Goal: Feedback & Contribution: Submit feedback/report problem

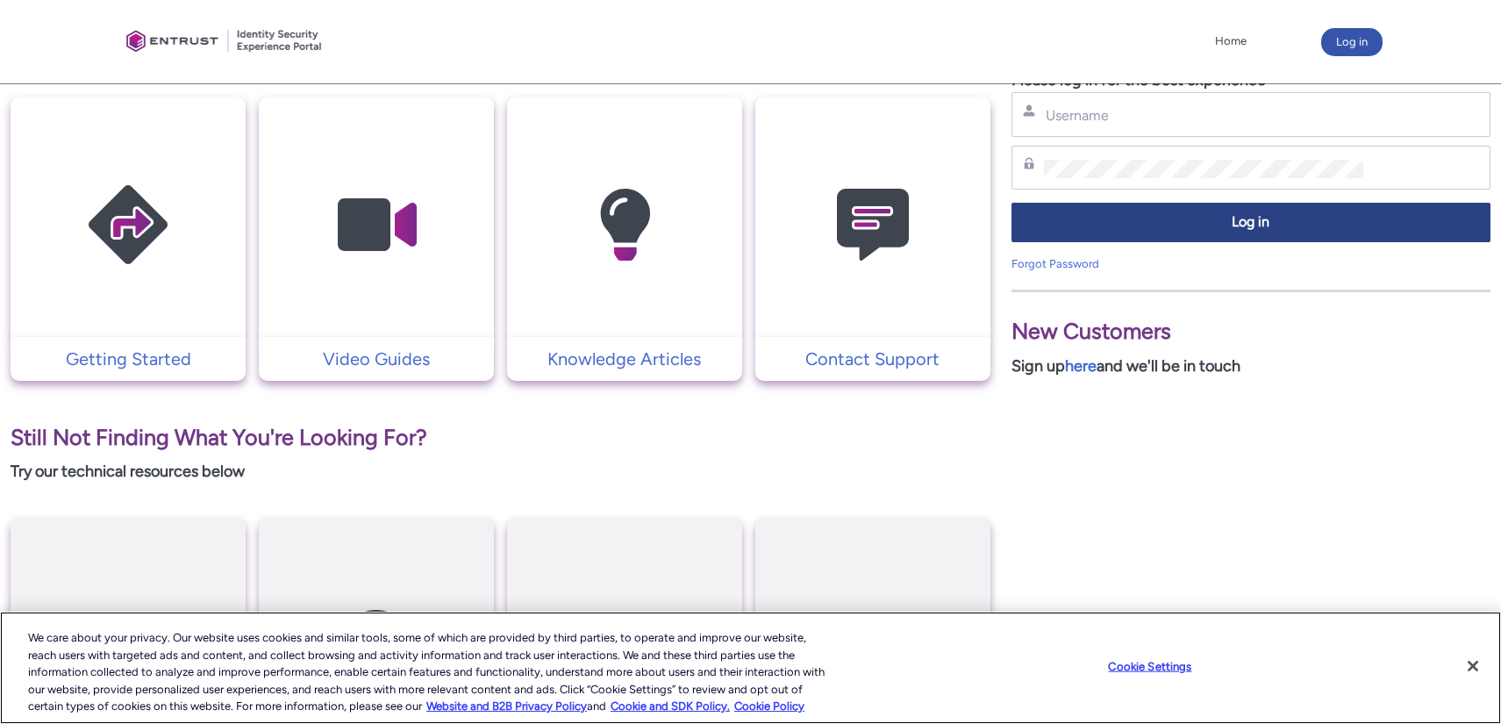
scroll to position [209, 0]
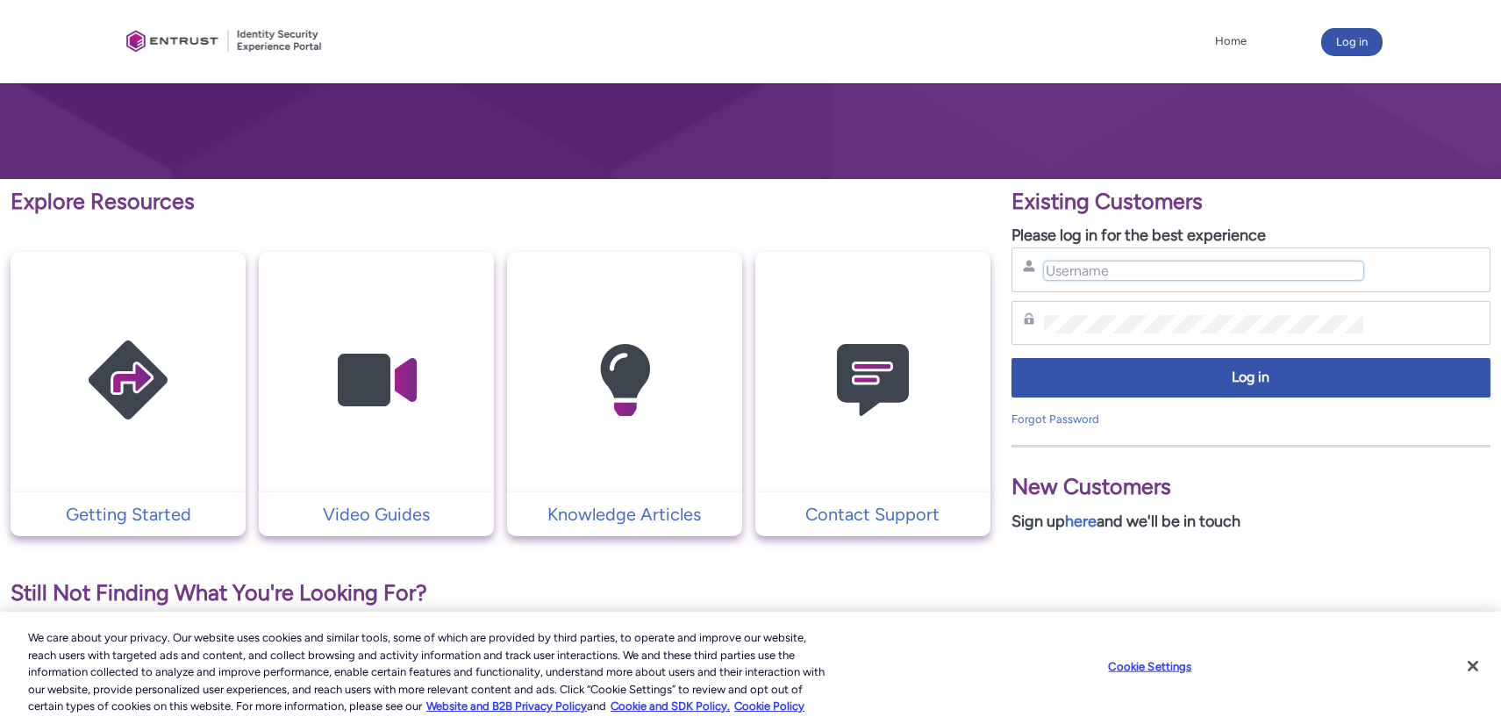
click at [1105, 275] on input "Username" at bounding box center [1203, 270] width 319 height 18
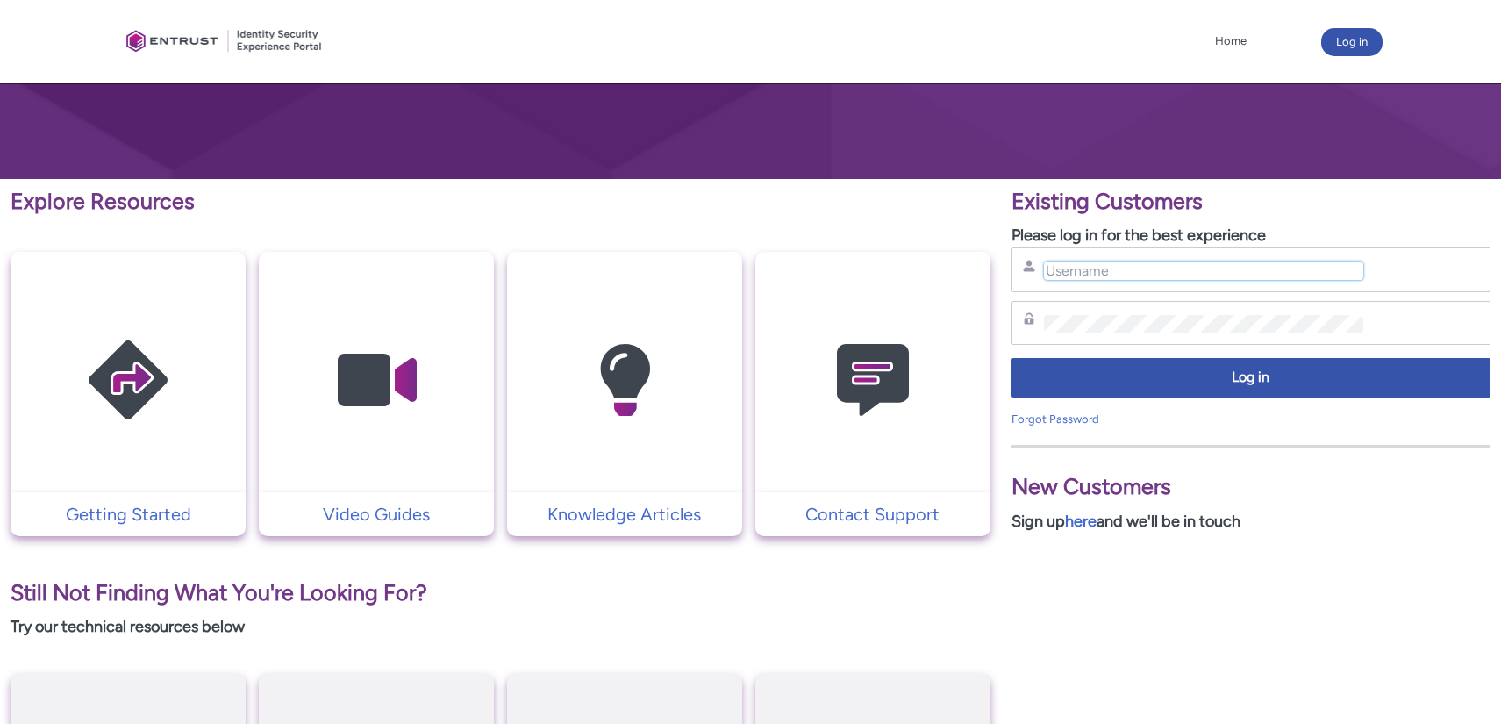
click at [1263, 266] on input "Username" at bounding box center [1203, 270] width 319 height 18
paste input "[EMAIL_ADDRESS][DOMAIN_NAME]"
type input "[EMAIL_ADDRESS][DOMAIN_NAME]"
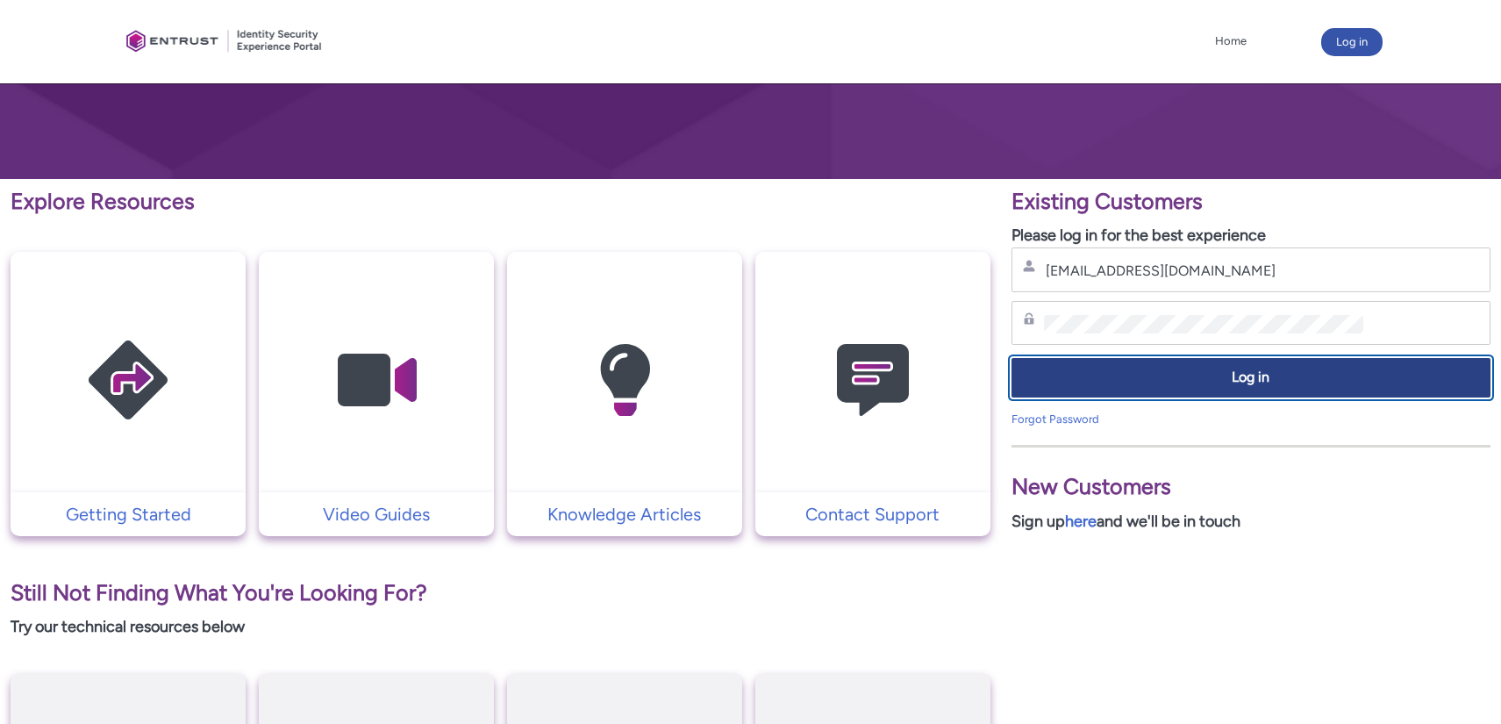
click at [1126, 375] on span "Log in" at bounding box center [1251, 378] width 456 height 20
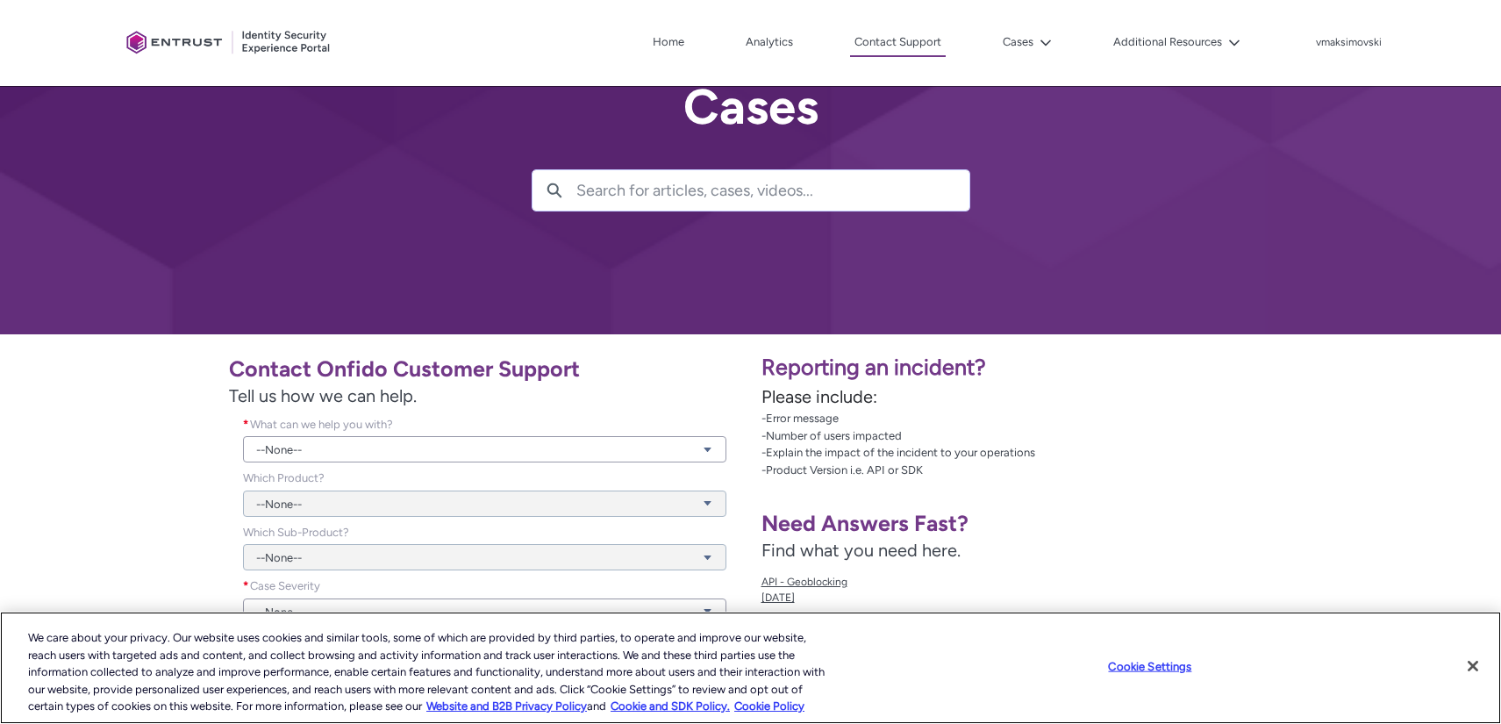
scroll to position [153, 0]
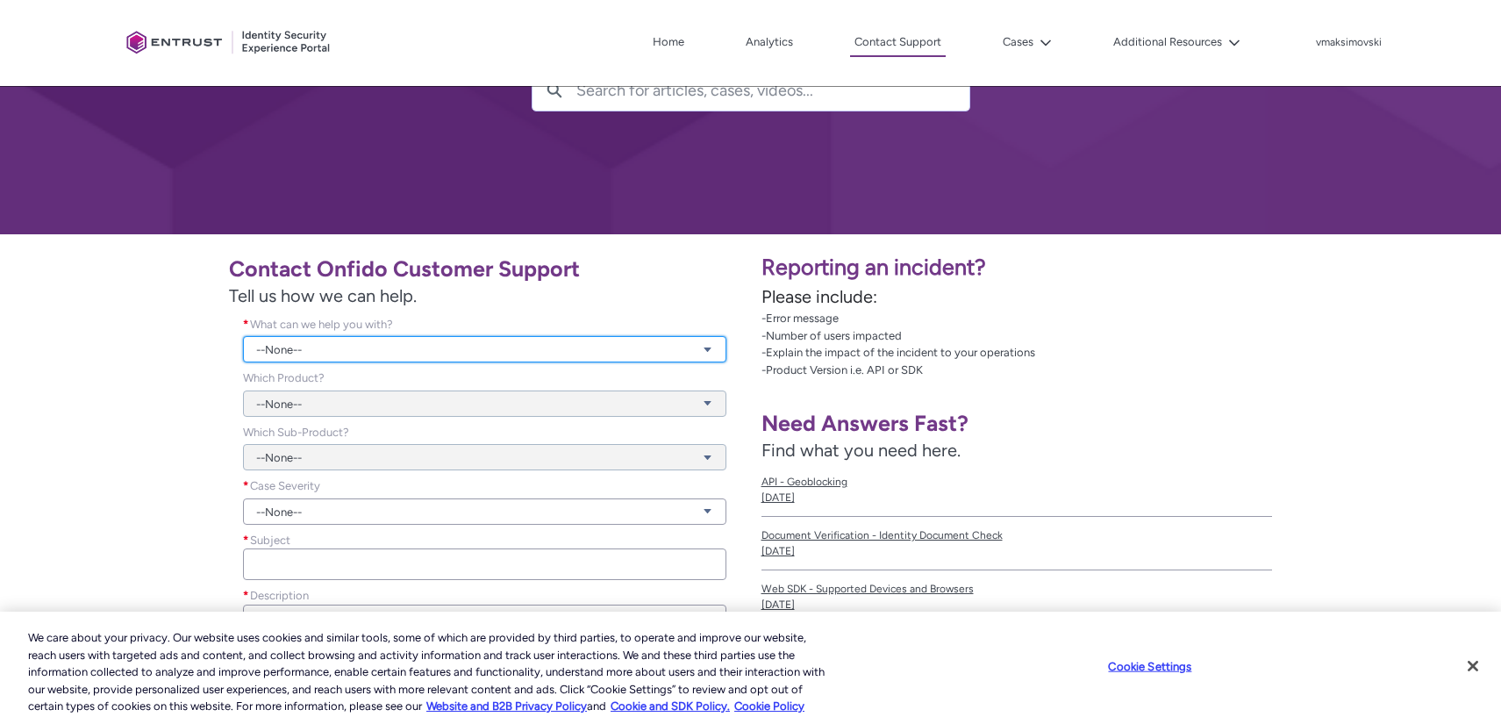
click at [504, 360] on link "--None--" at bounding box center [484, 349] width 482 height 26
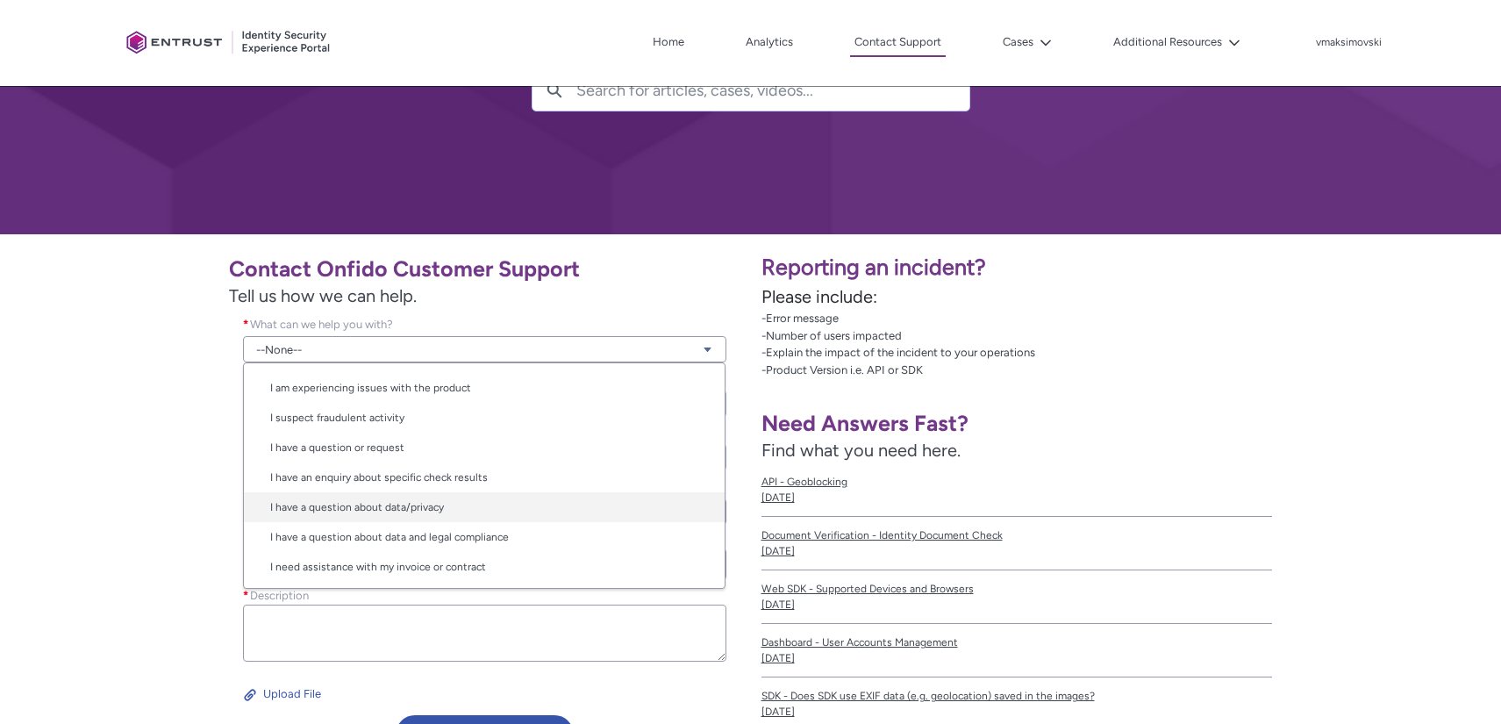
scroll to position [28, 0]
click at [523, 389] on link "I am experiencing issues with the product" at bounding box center [484, 387] width 481 height 30
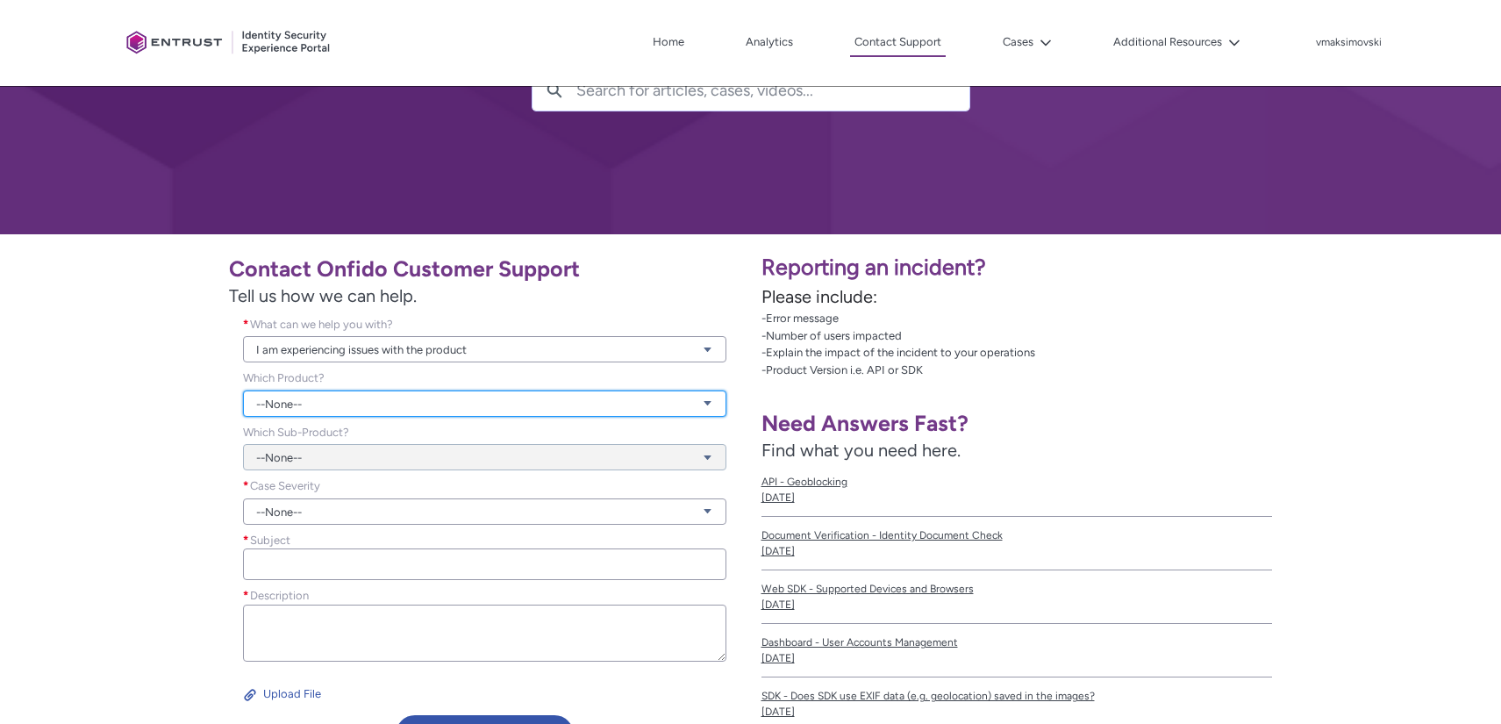
click at [499, 400] on link "--None--" at bounding box center [484, 403] width 482 height 26
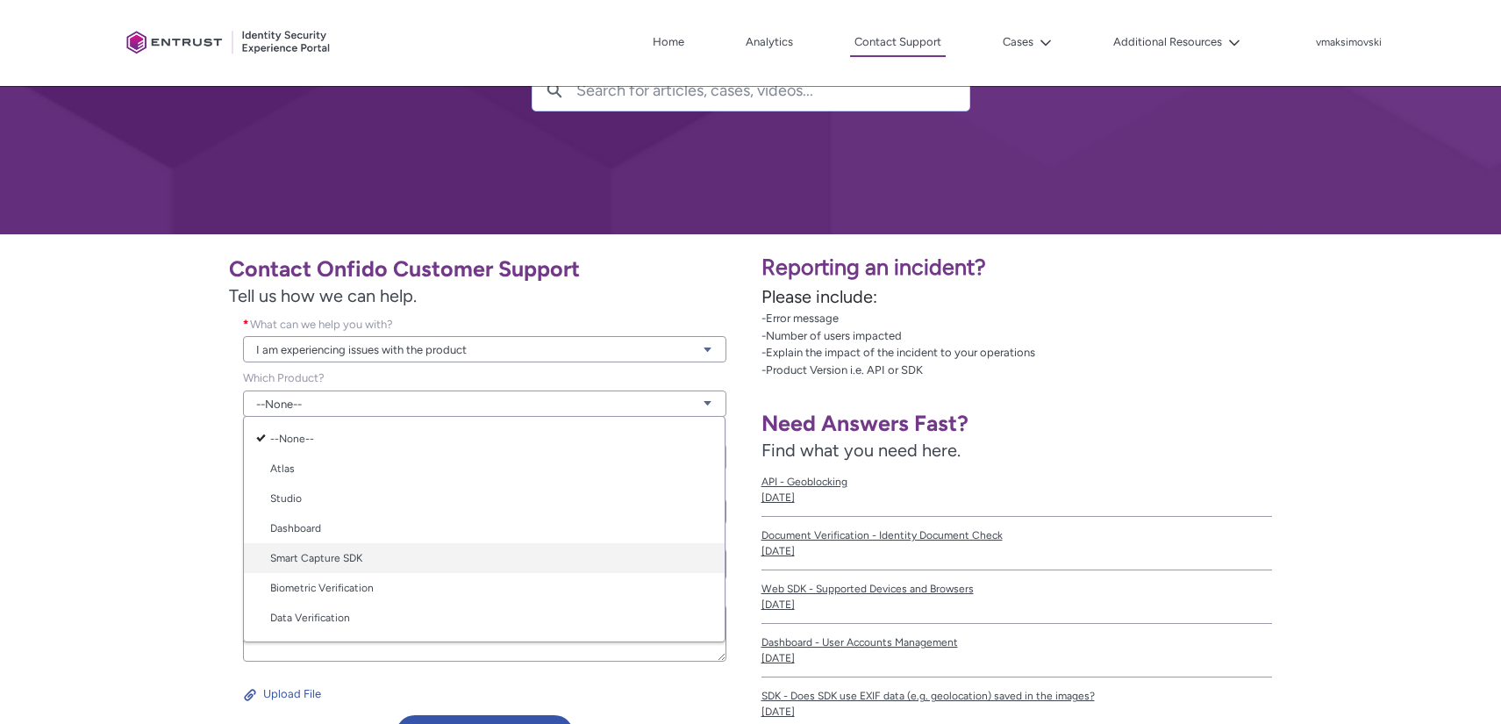
click at [471, 556] on link "Smart Capture SDK" at bounding box center [484, 558] width 481 height 30
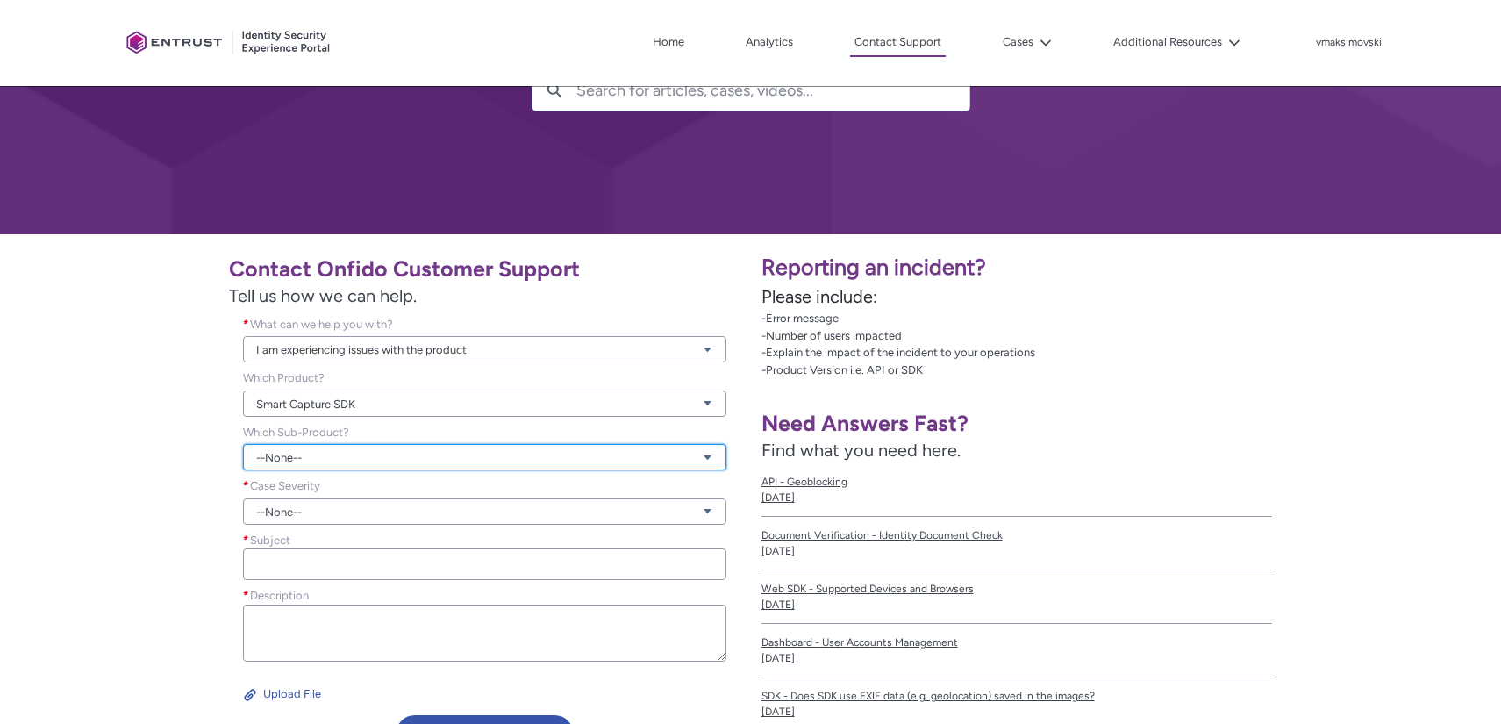
click at [465, 451] on link "--None--" at bounding box center [484, 457] width 482 height 26
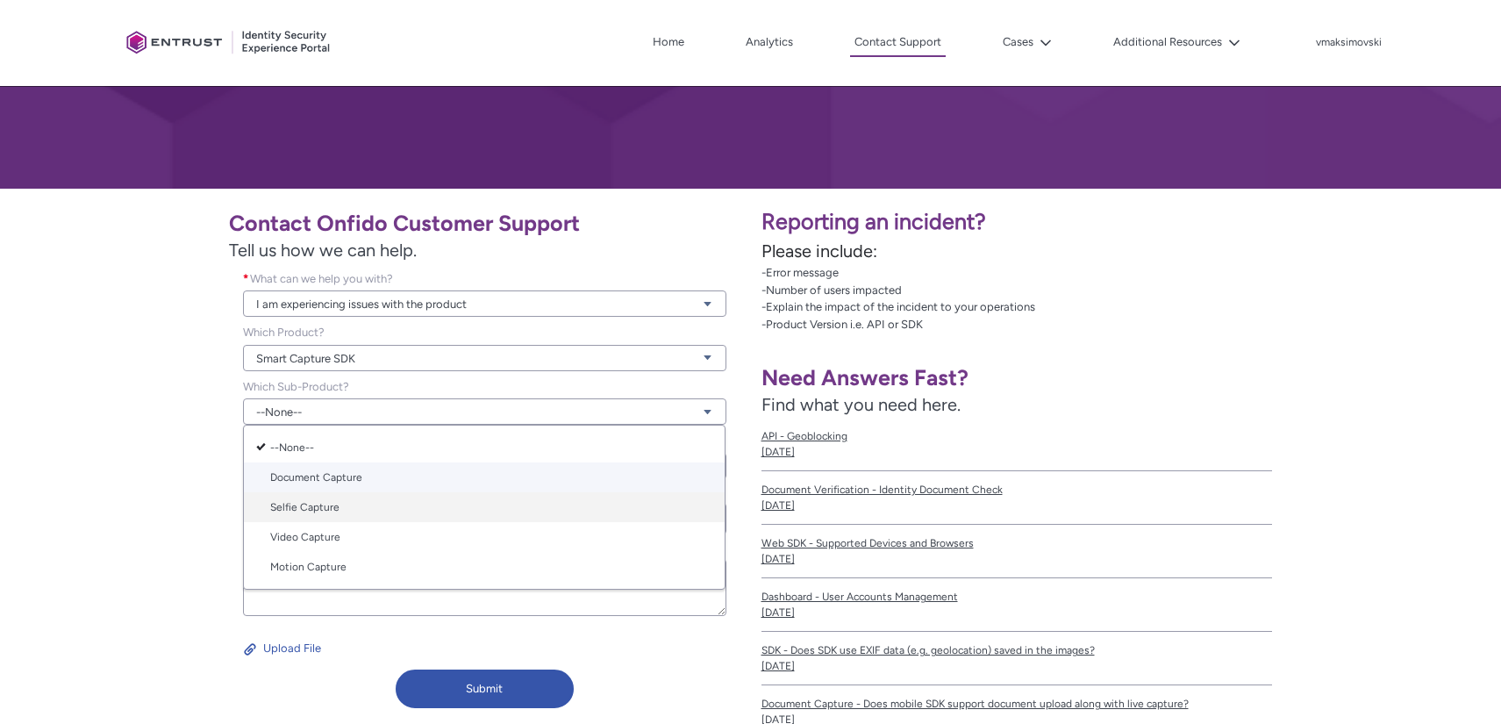
scroll to position [202, 0]
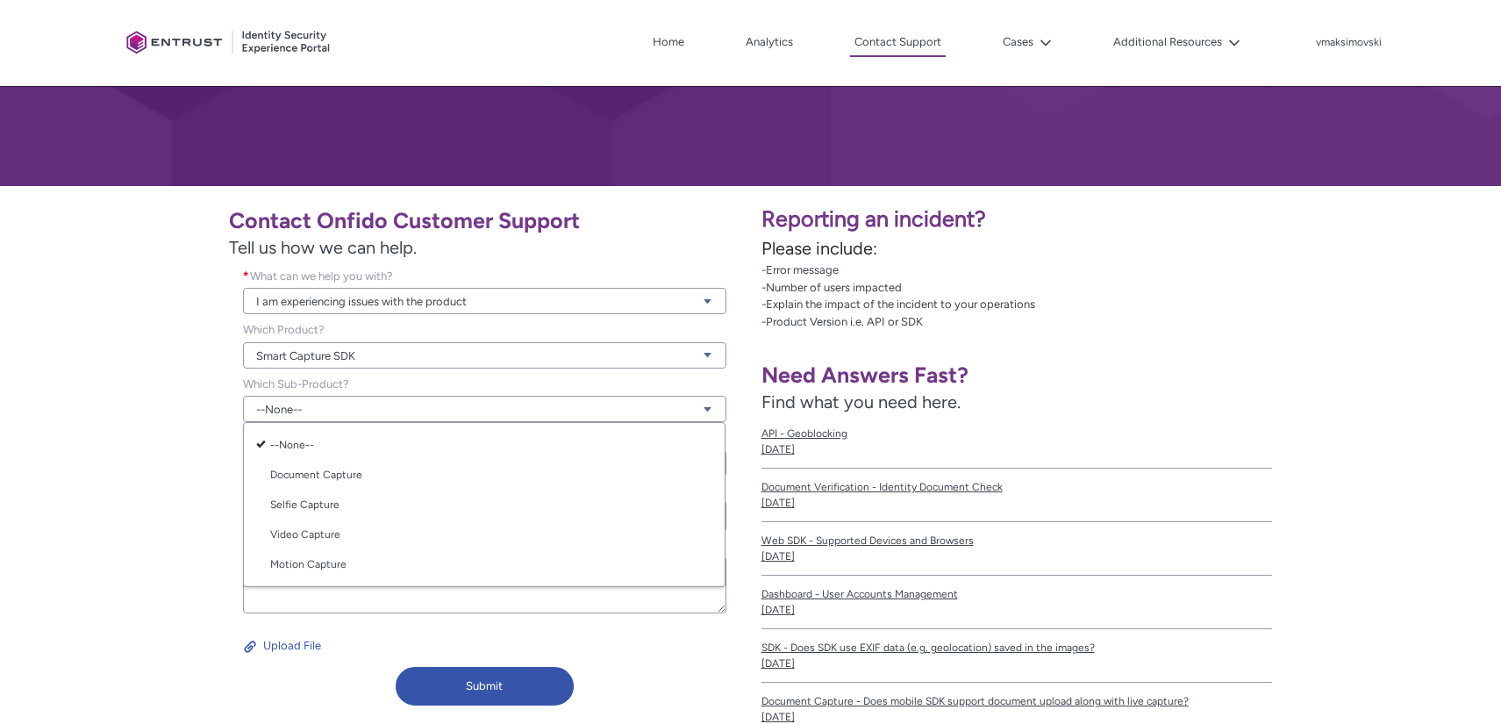
drag, startPoint x: 175, startPoint y: 604, endPoint x: 249, endPoint y: 564, distance: 84.0
click at [176, 603] on div "Contact Onfido Customer Support Tell us how we can help. What can we help you w…" at bounding box center [376, 454] width 730 height 517
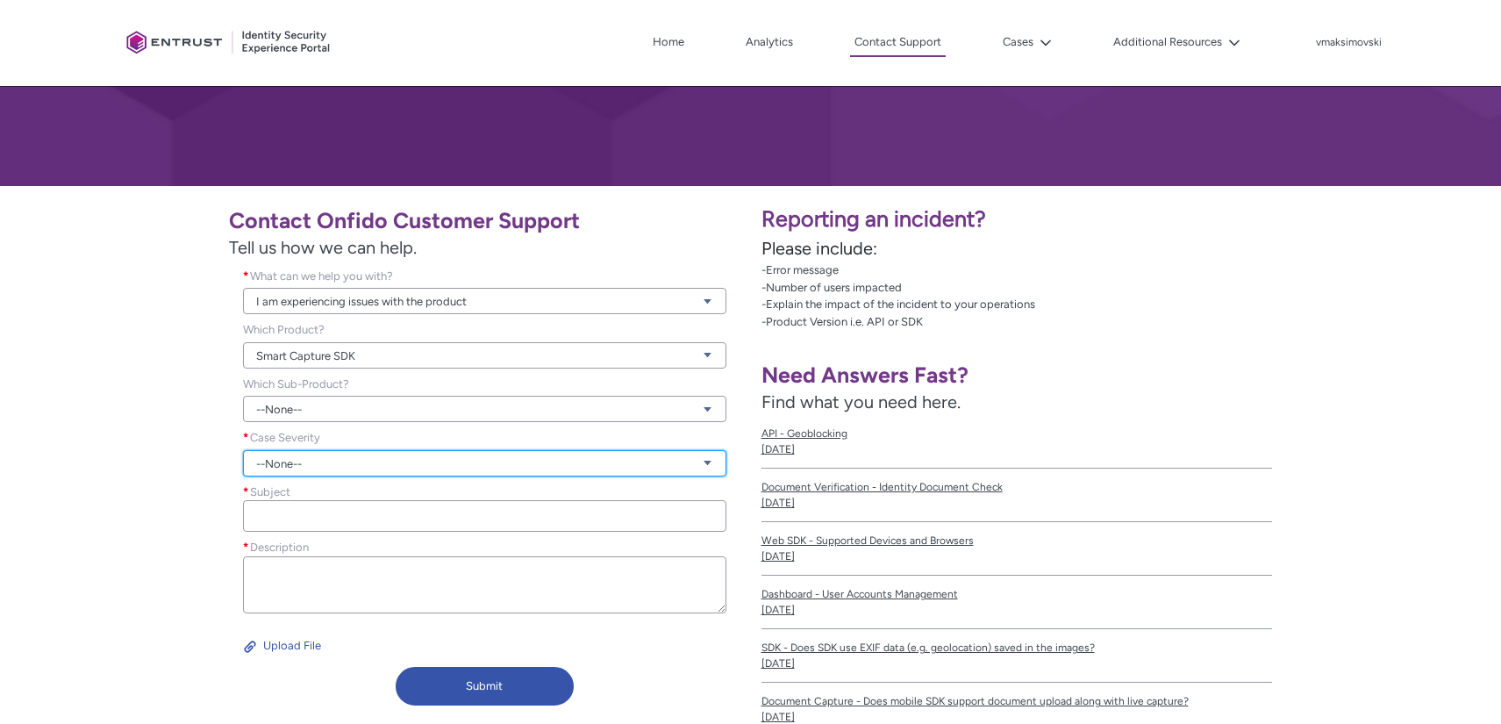
click at [369, 471] on link "--None--" at bounding box center [484, 463] width 482 height 26
click at [368, 557] on link "Urgent" at bounding box center [484, 559] width 481 height 30
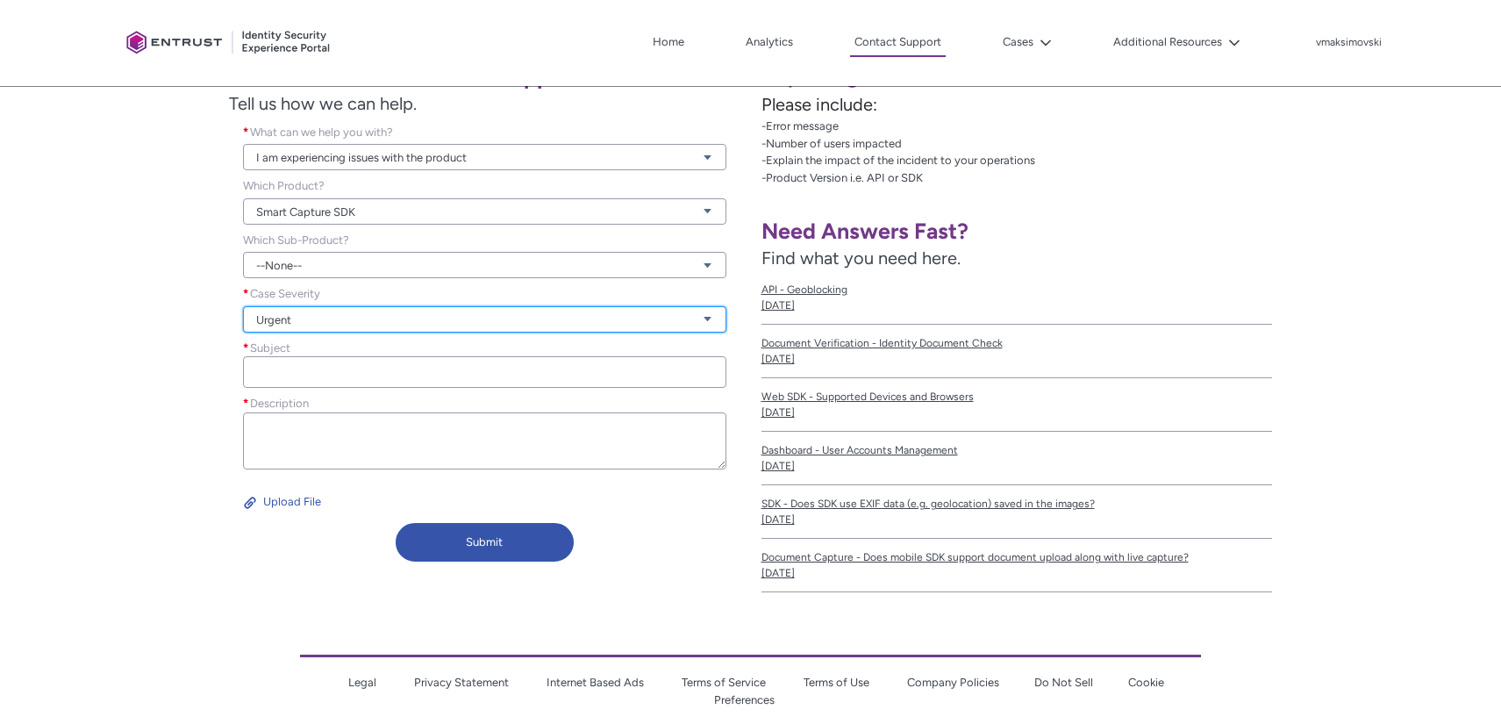
scroll to position [346, 0]
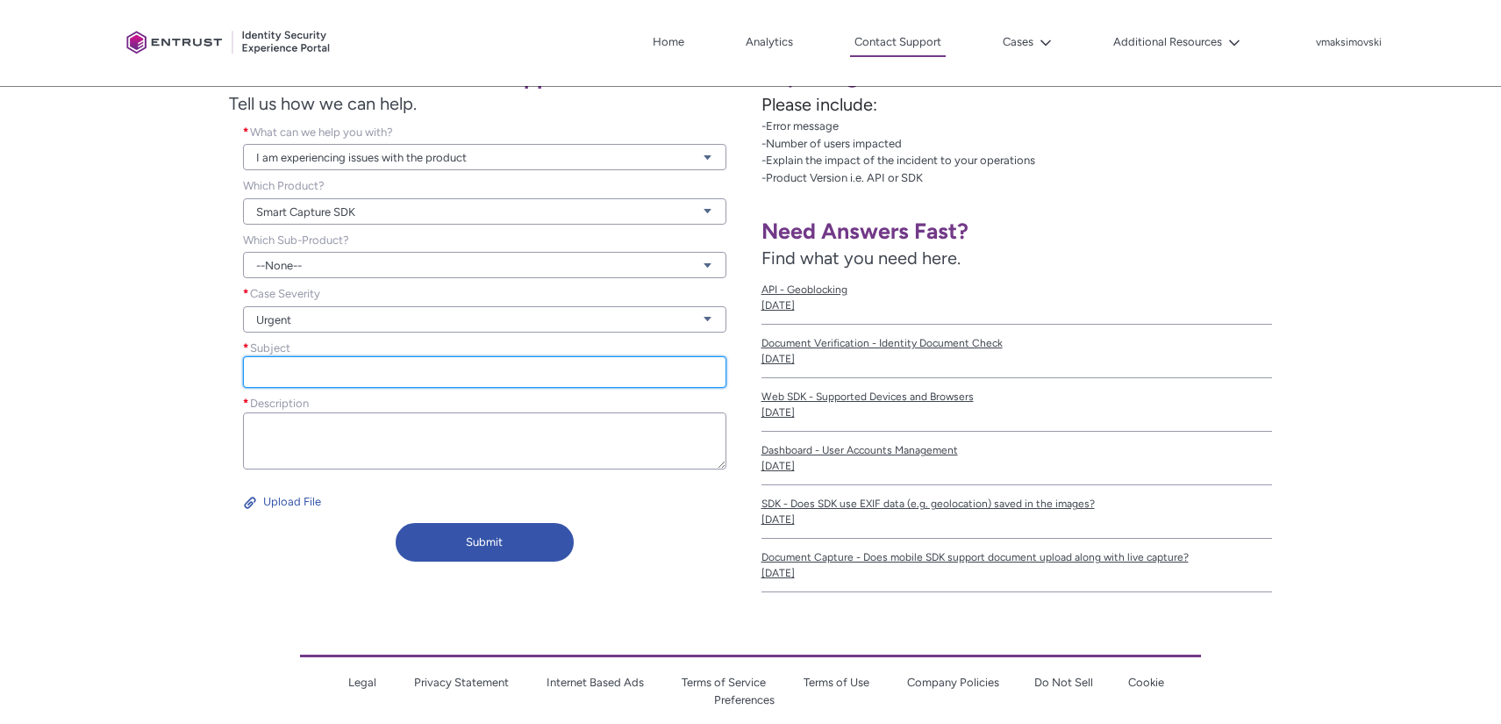
click at [411, 363] on input "Subject *" at bounding box center [484, 372] width 482 height 32
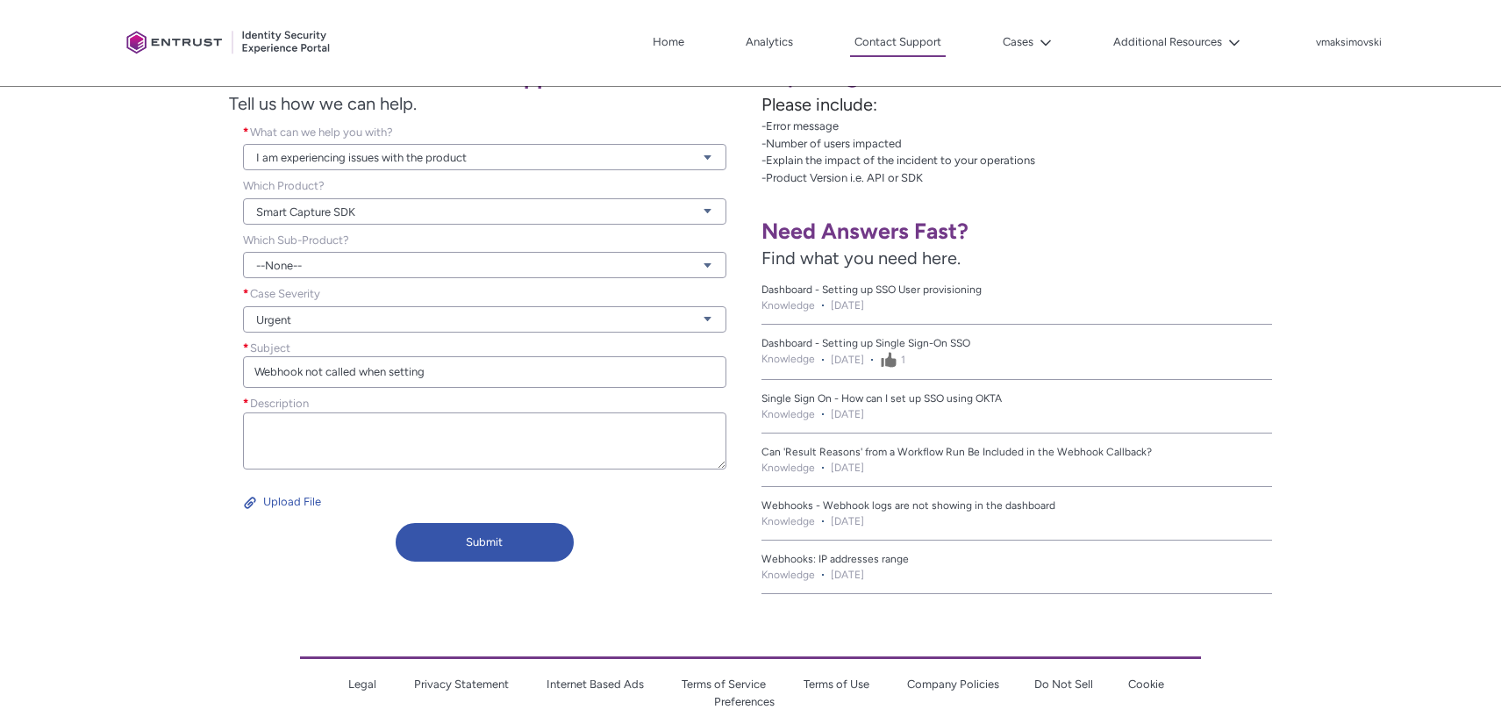
click at [529, 395] on div "Description *" at bounding box center [484, 434] width 482 height 79
click at [536, 377] on input "Webhook not called when setting" at bounding box center [484, 372] width 482 height 32
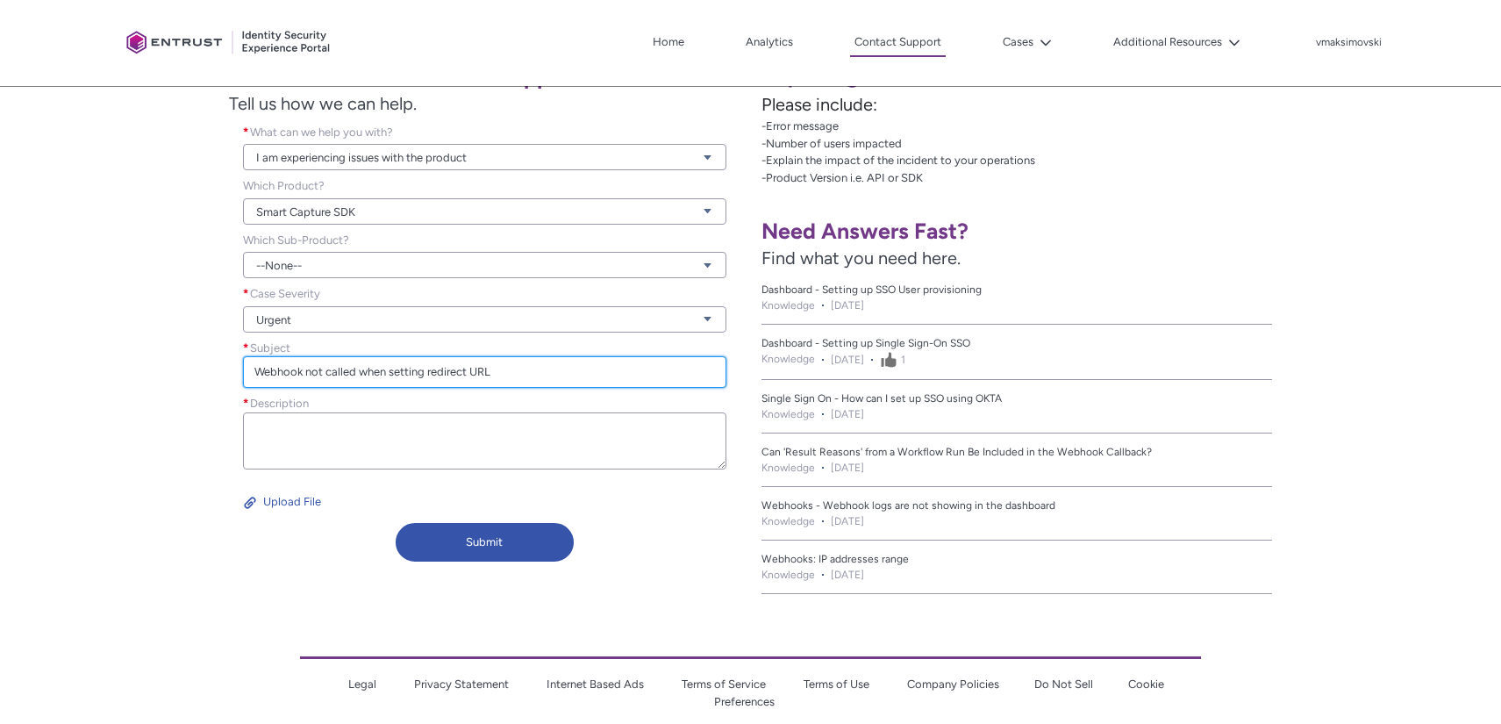
type input "Webhook not called when setting redirect URL"
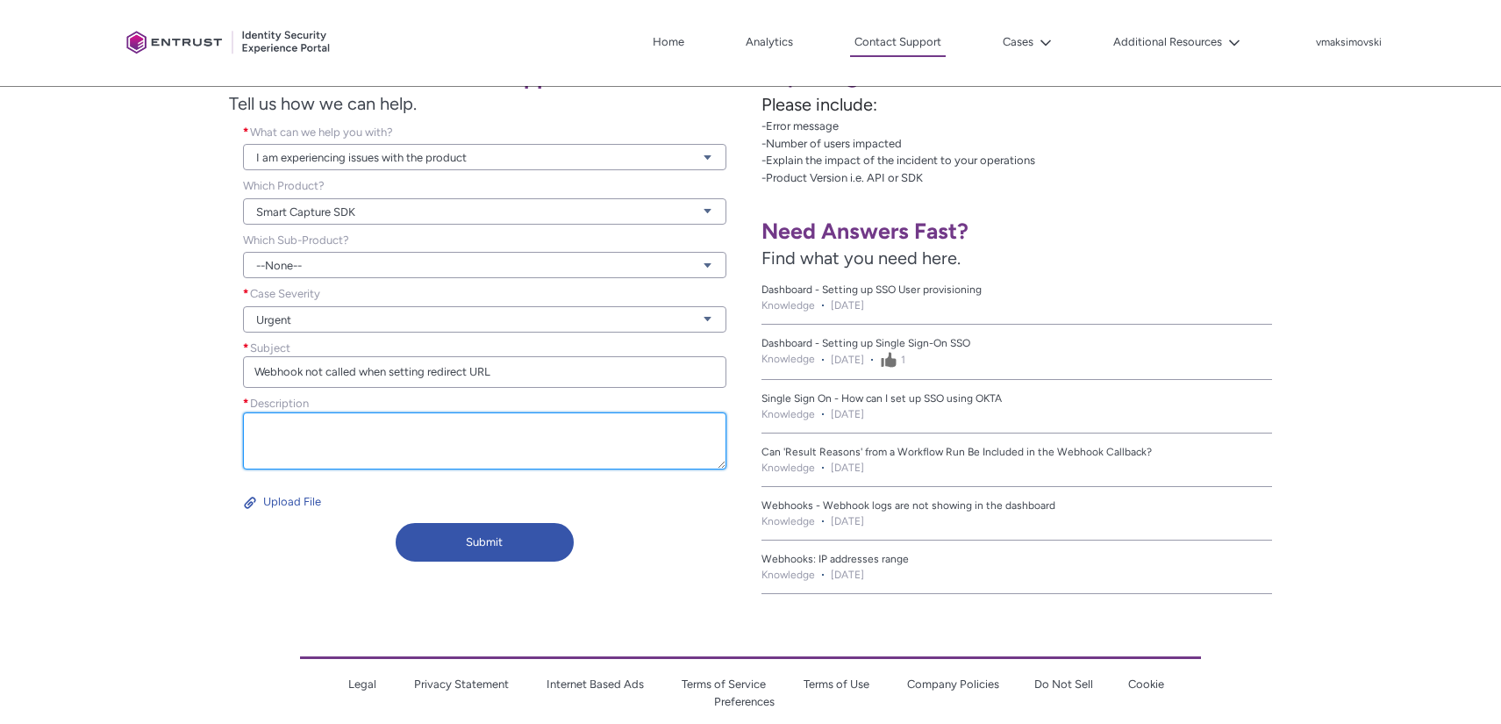
click at [513, 458] on textarea "Description *" at bounding box center [484, 440] width 482 height 57
type textarea "I"
click at [603, 425] on textarea "When we set the redirect URL" at bounding box center [484, 440] width 482 height 57
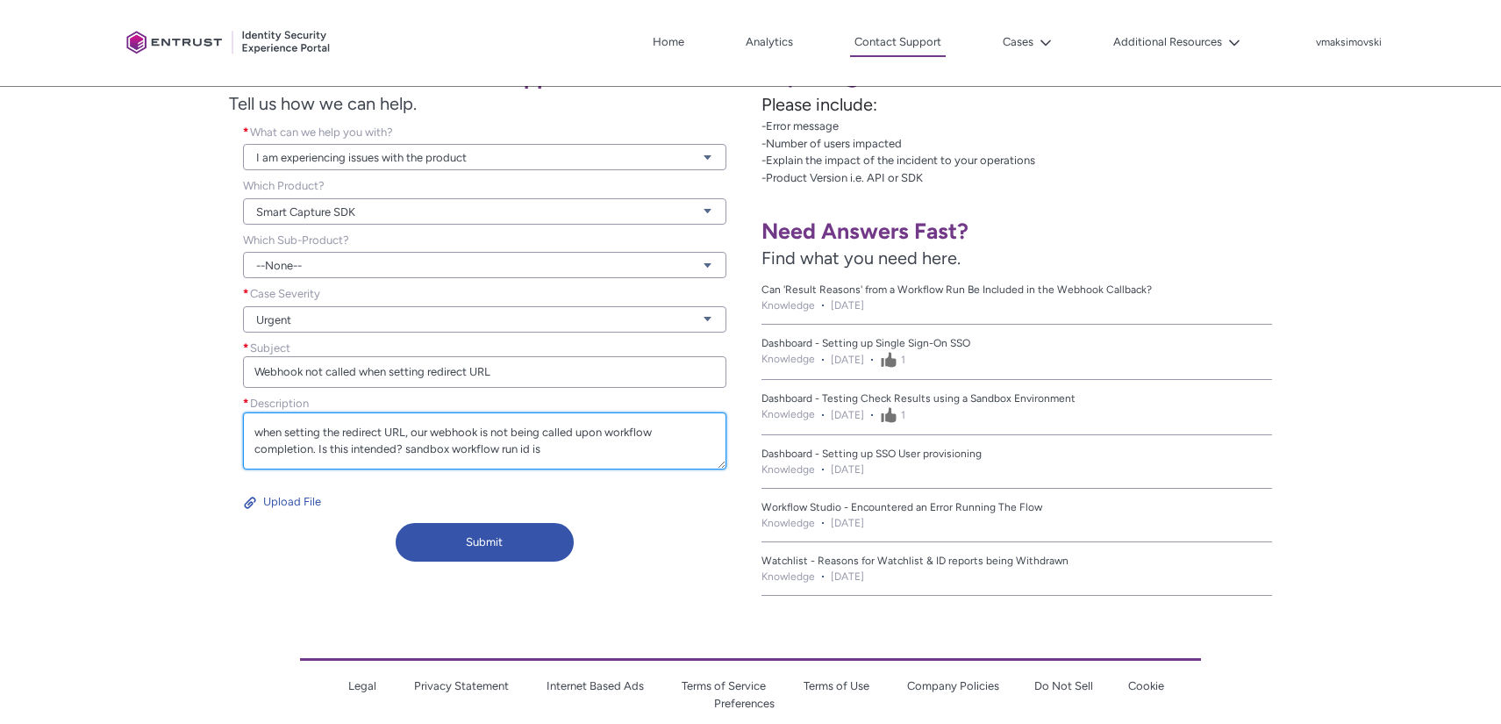
paste textarea "18a8cd35-911b-4565-8a27-643af0600c01"
click at [412, 444] on textarea "when setting the redirect URL, our webhook is not being called upon workflow co…" at bounding box center [484, 440] width 482 height 57
click at [264, 429] on textarea "when setting the redirect URL, our webhook is not being called upon workflow co…" at bounding box center [484, 440] width 482 height 57
click at [397, 452] on textarea "When setting the redirect URL, our webhook is not being called upon workflow co…" at bounding box center [484, 440] width 482 height 57
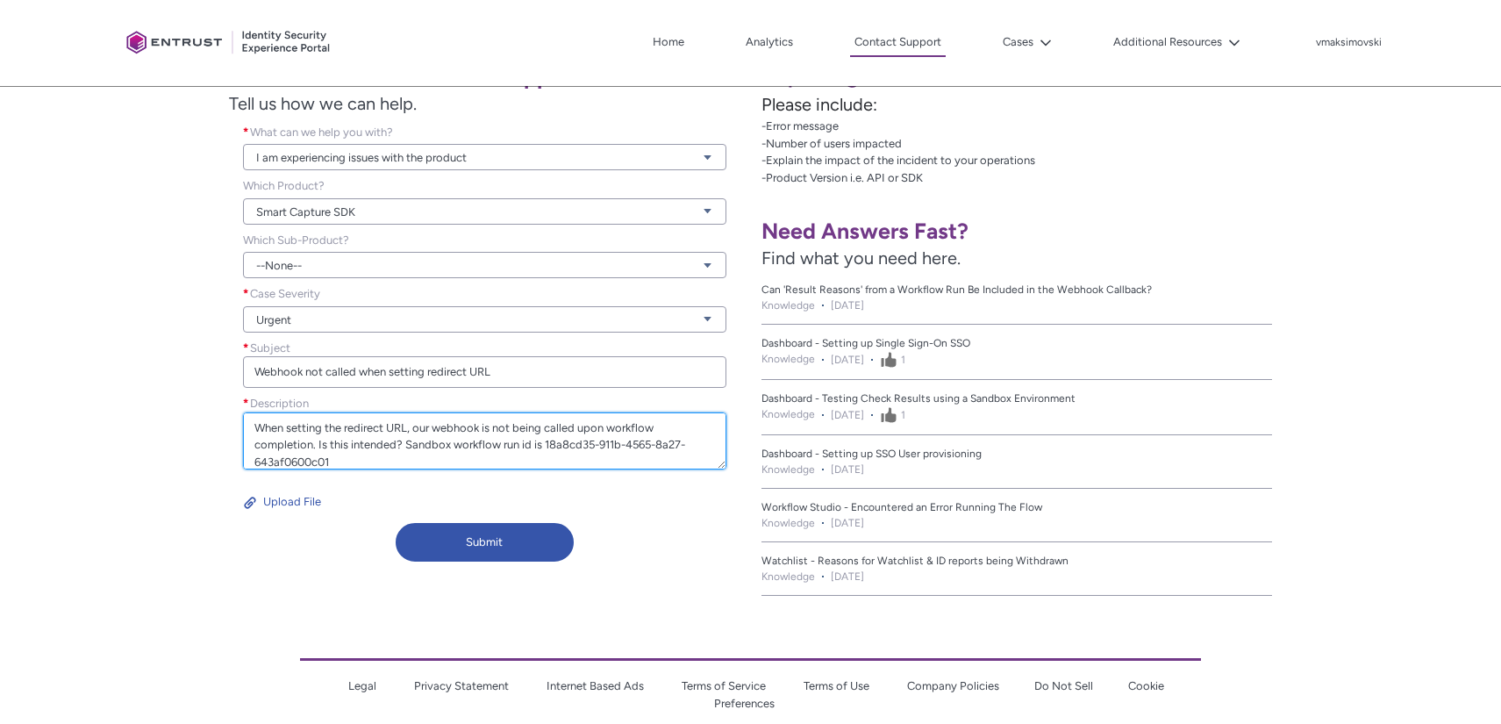
click at [403, 450] on textarea "When setting the redirect URL, our webhook is not being called upon workflow co…" at bounding box center [484, 440] width 482 height 57
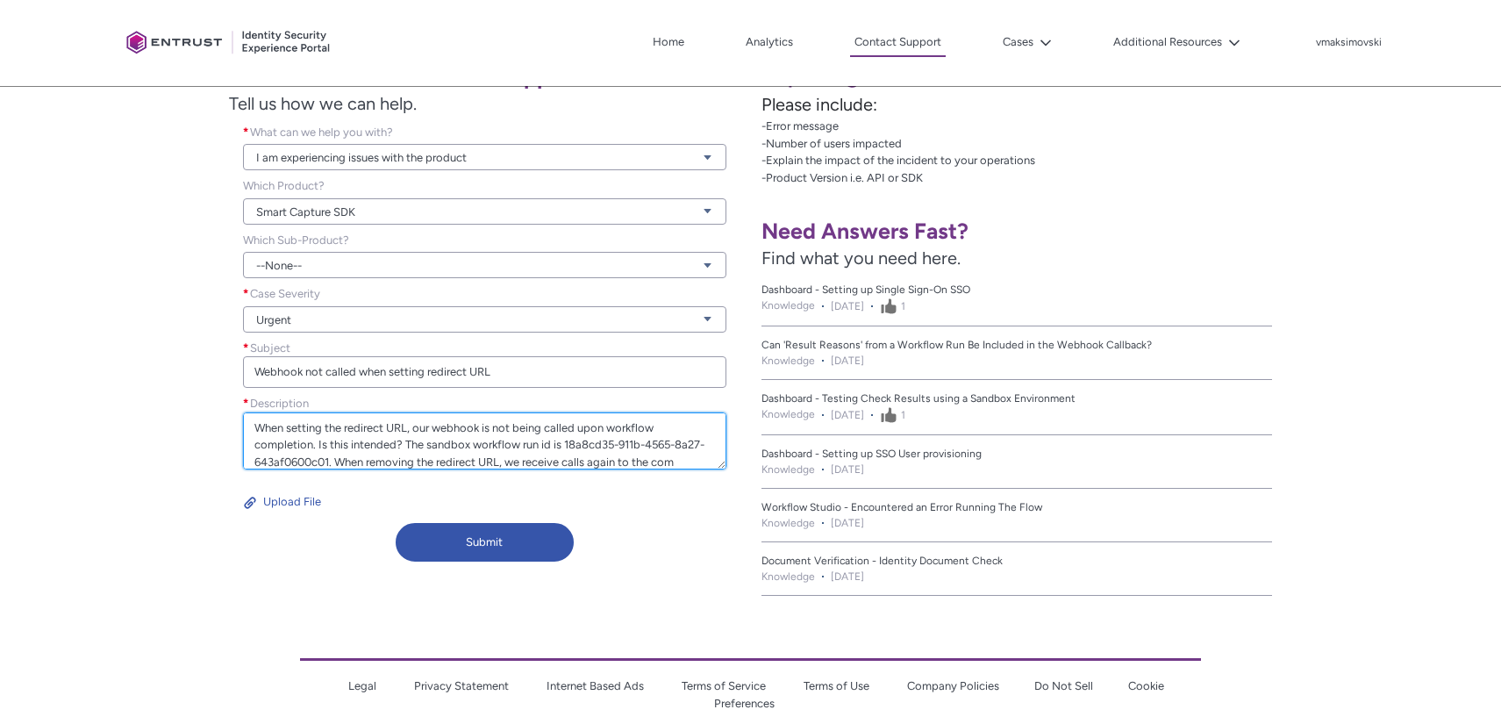
scroll to position [22, 0]
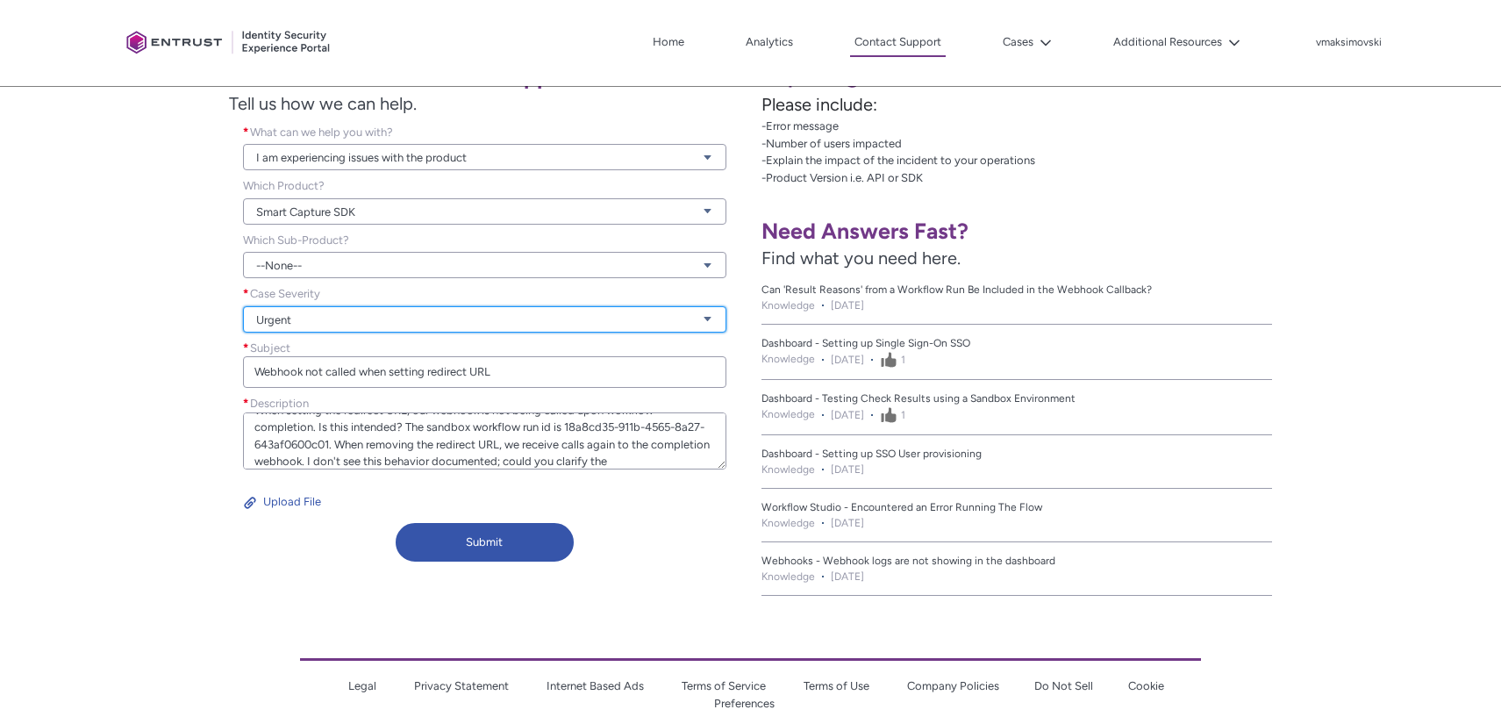
click at [369, 318] on link "Urgent" at bounding box center [484, 319] width 482 height 26
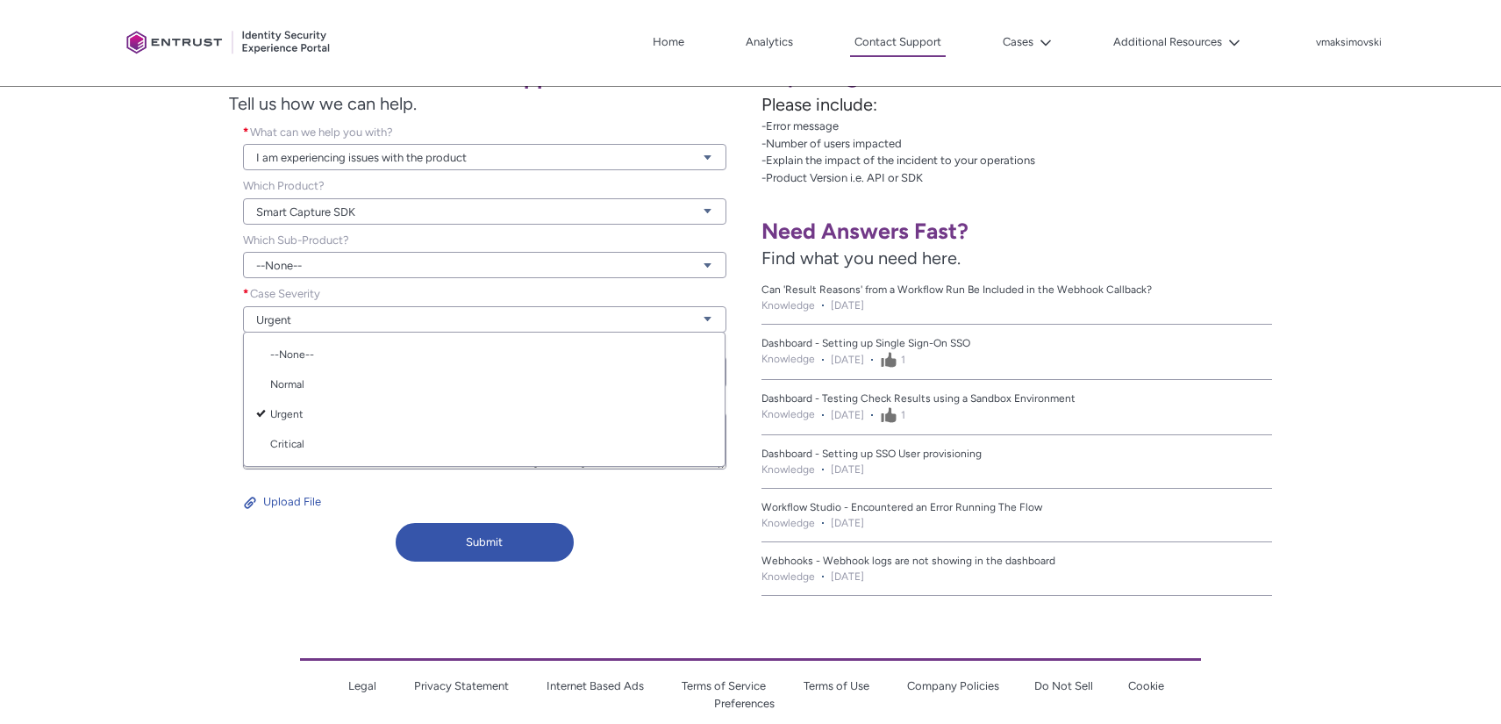
click at [276, 579] on div "Contact Onfido Customer Support Tell us how we can help. What can we help you w…" at bounding box center [375, 324] width 751 height 565
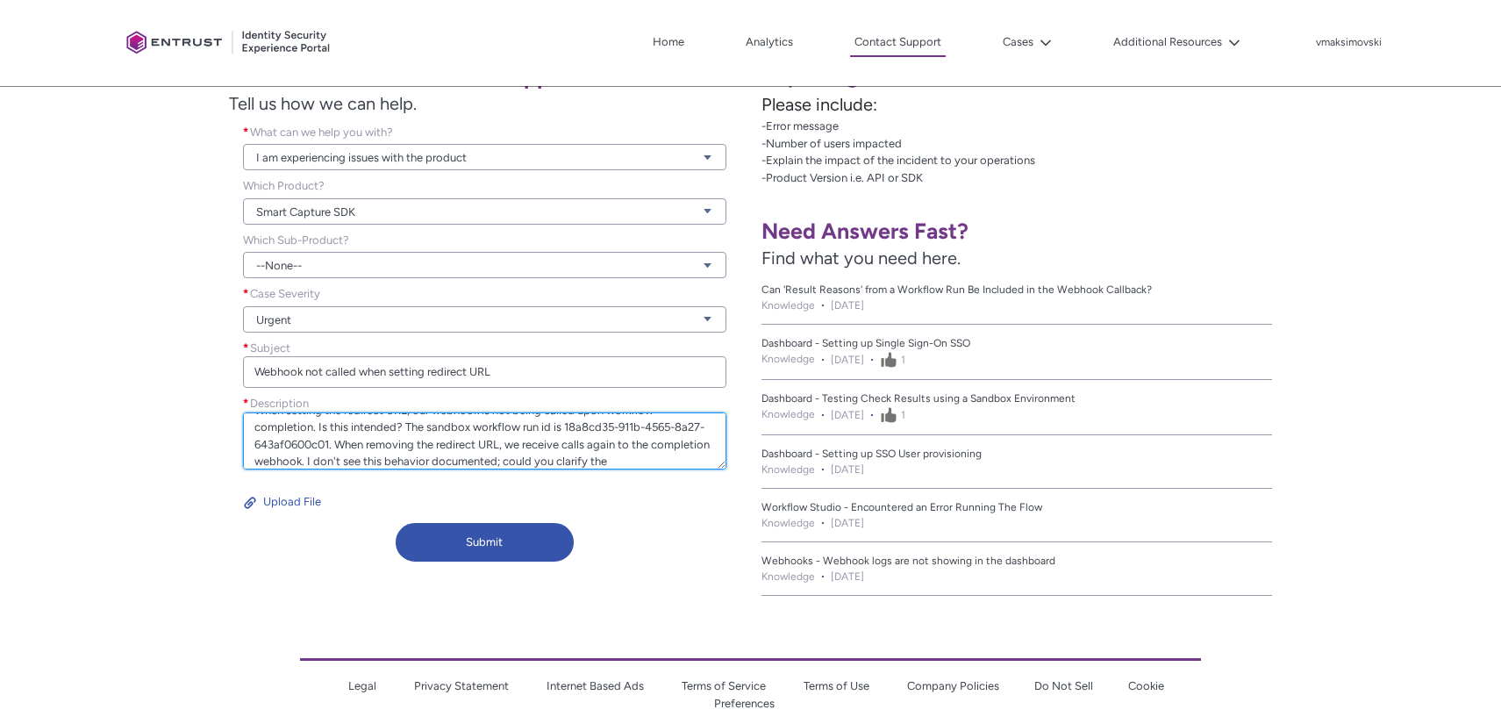
click at [675, 453] on textarea "When setting the redirect URL, our webhook is not being called upon workflow co…" at bounding box center [484, 440] width 482 height 57
click at [253, 432] on textarea "When setting the redirect URL, our webhook is not being called upon workflow co…" at bounding box center [484, 440] width 482 height 57
click at [361, 435] on textarea "Hello - when setting the redirect URL, our webhook is not being called upon wor…" at bounding box center [484, 440] width 482 height 57
click at [375, 433] on textarea "Hello - when setting athe redirect URL, our webhook is not being called upon wo…" at bounding box center [484, 440] width 482 height 57
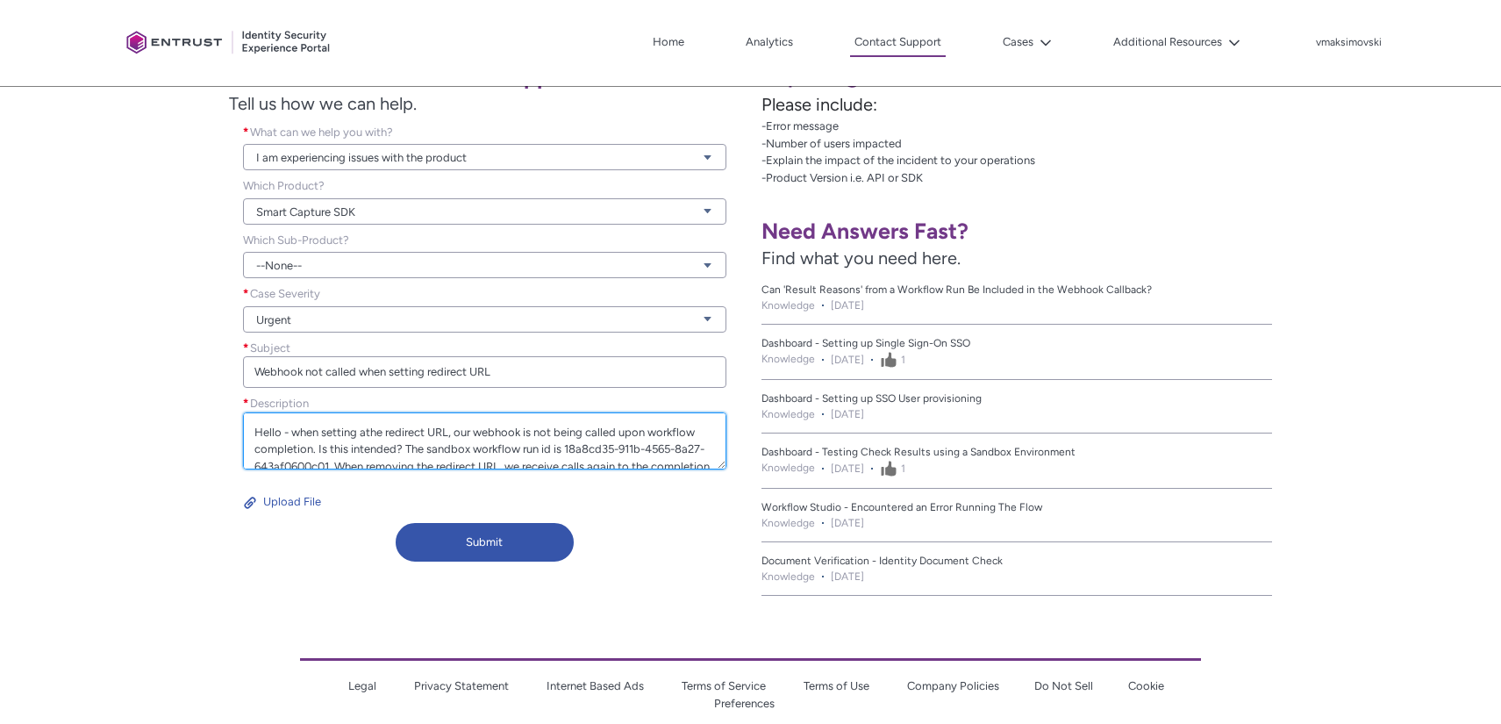
click at [375, 433] on textarea "Hello - when setting athe redirect URL, our webhook is not being called upon wo…" at bounding box center [484, 440] width 482 height 57
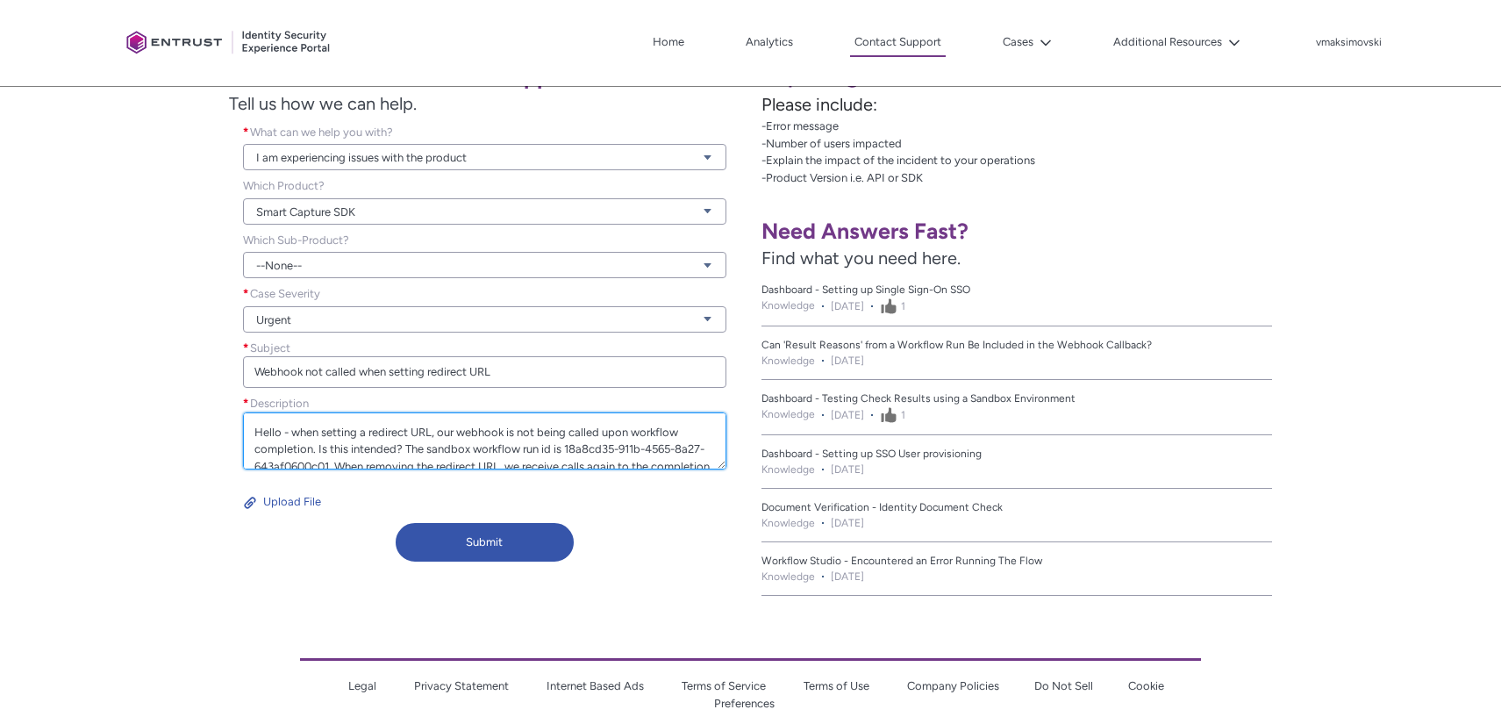
click at [435, 433] on textarea "Hello - when setting a redirect URL, our webhook is not being called upon workf…" at bounding box center [484, 440] width 482 height 57
paste textarea "completed_redirect_url"
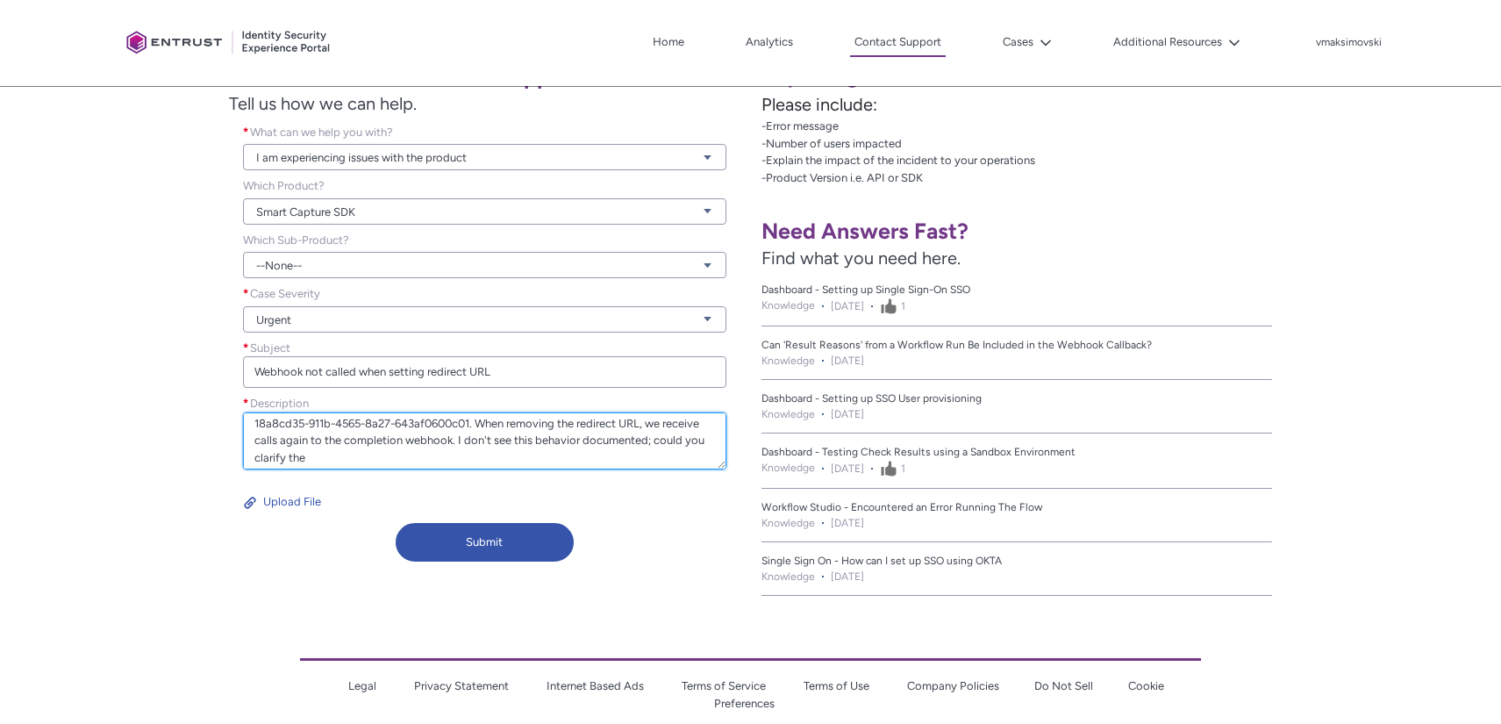
scroll to position [51, 0]
click at [467, 455] on textarea "Hello - when setting a redirect URL with "completed_redirect_url", our webhook …" at bounding box center [484, 440] width 482 height 57
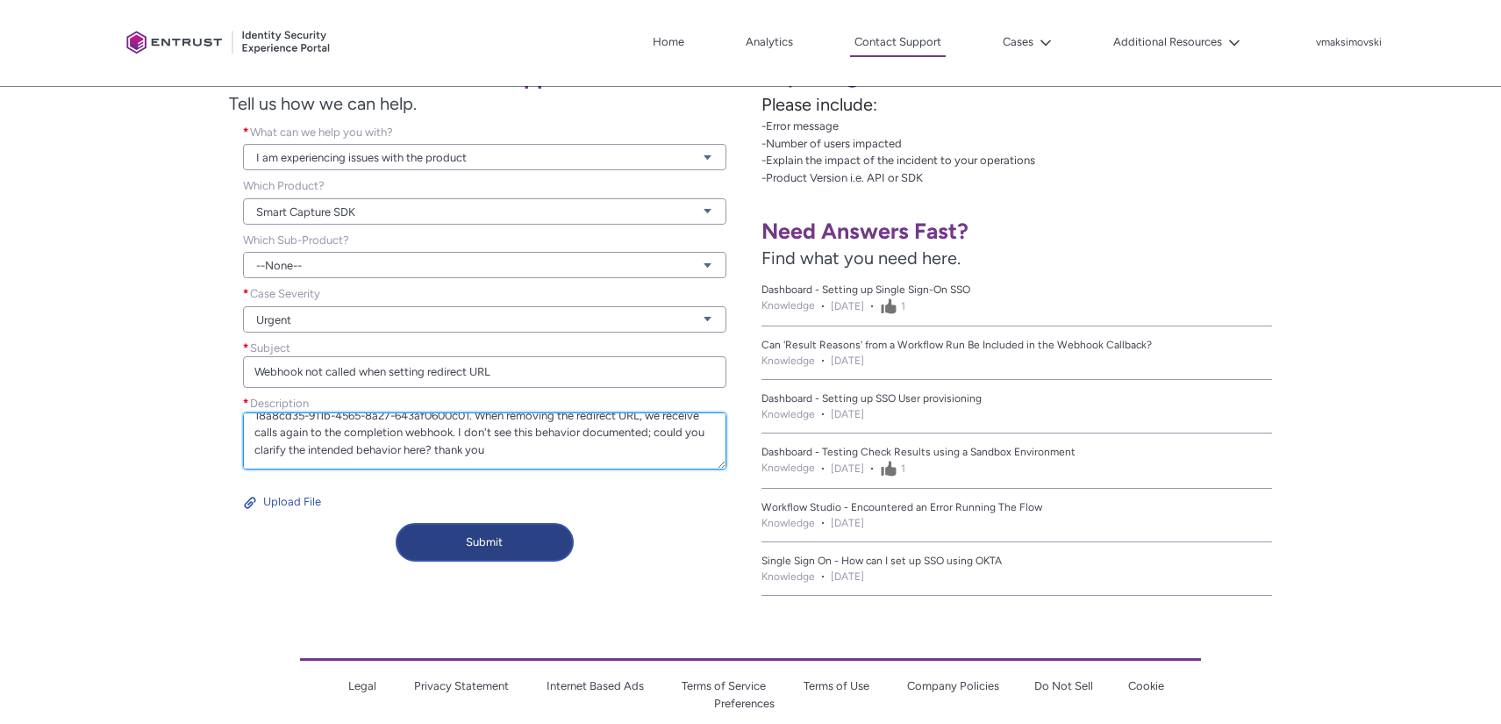
type textarea "Hello - when setting a redirect URL with "completed_redirect_url", our webhook …"
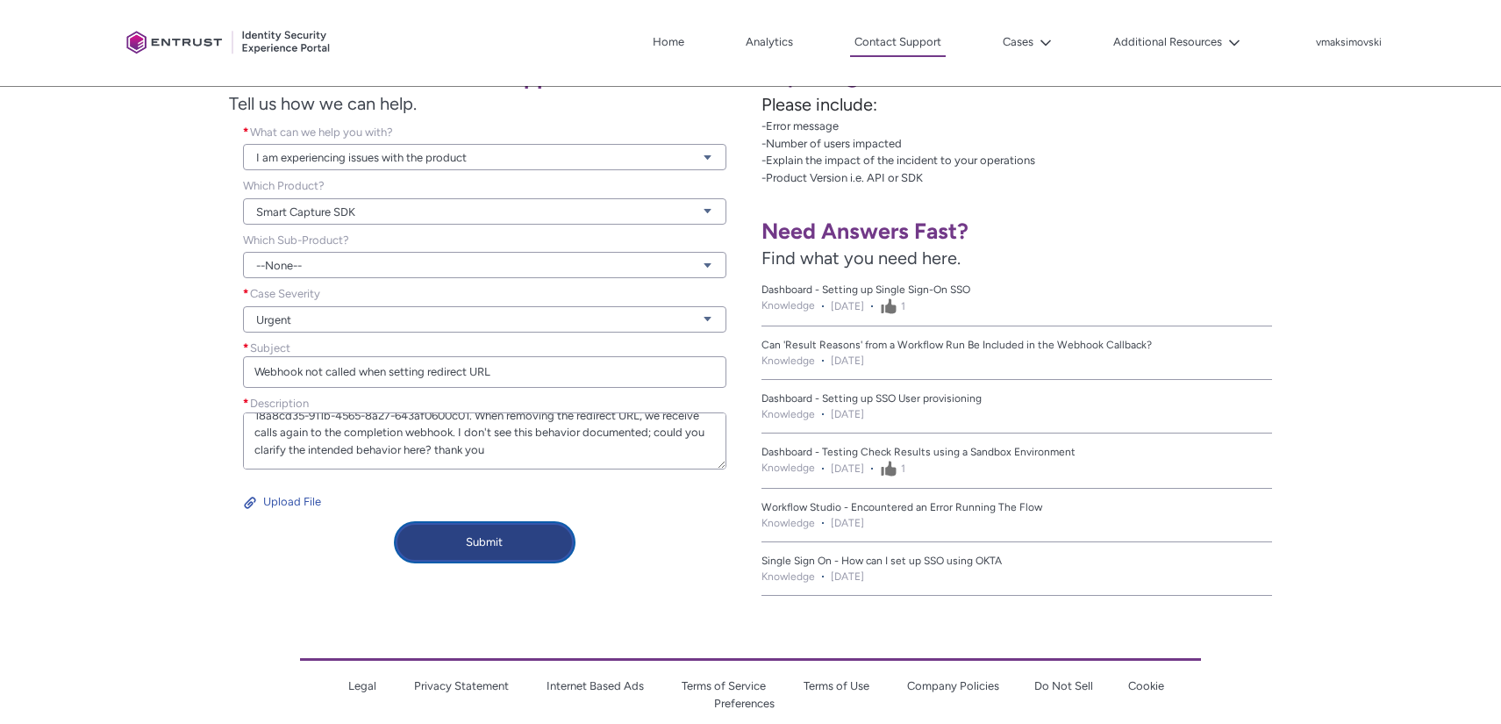
click at [516, 524] on button "Submit" at bounding box center [485, 542] width 179 height 39
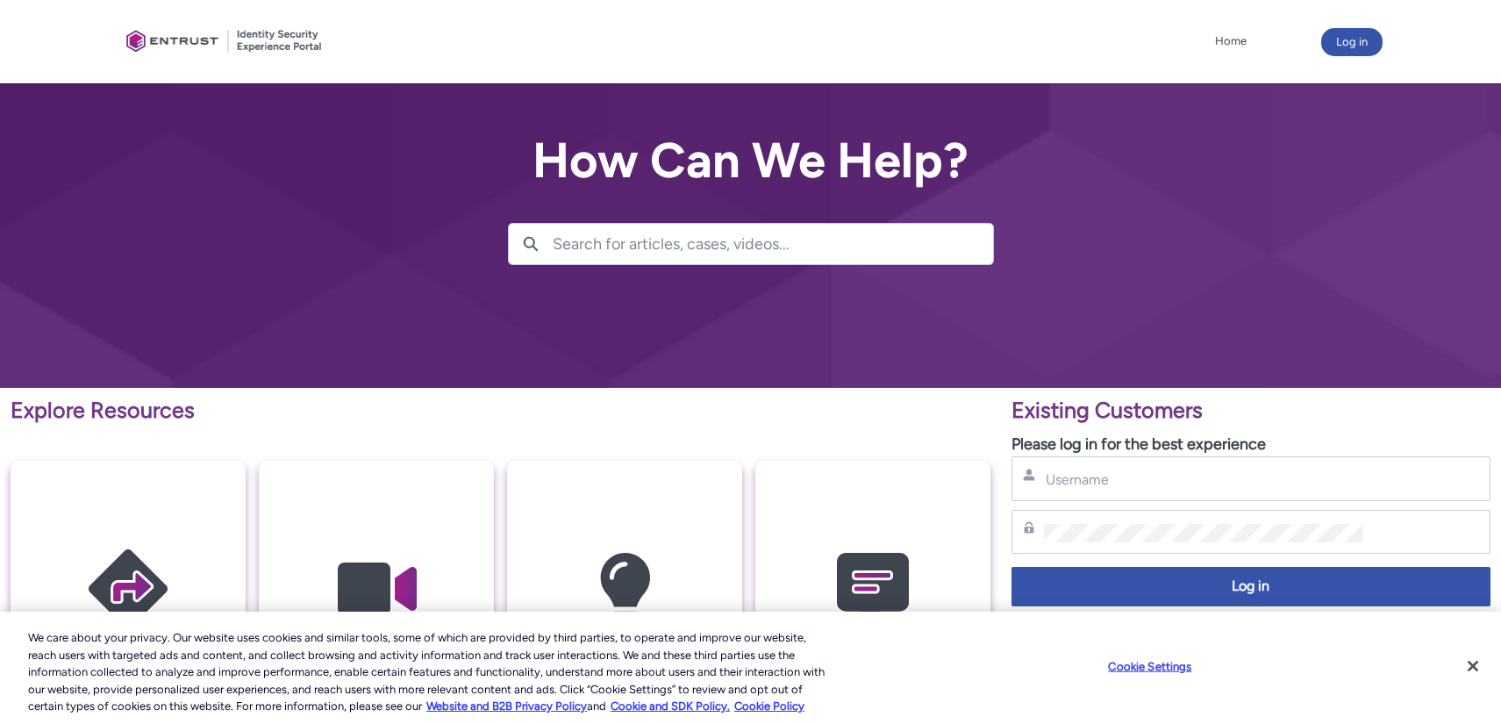
scroll to position [165, 0]
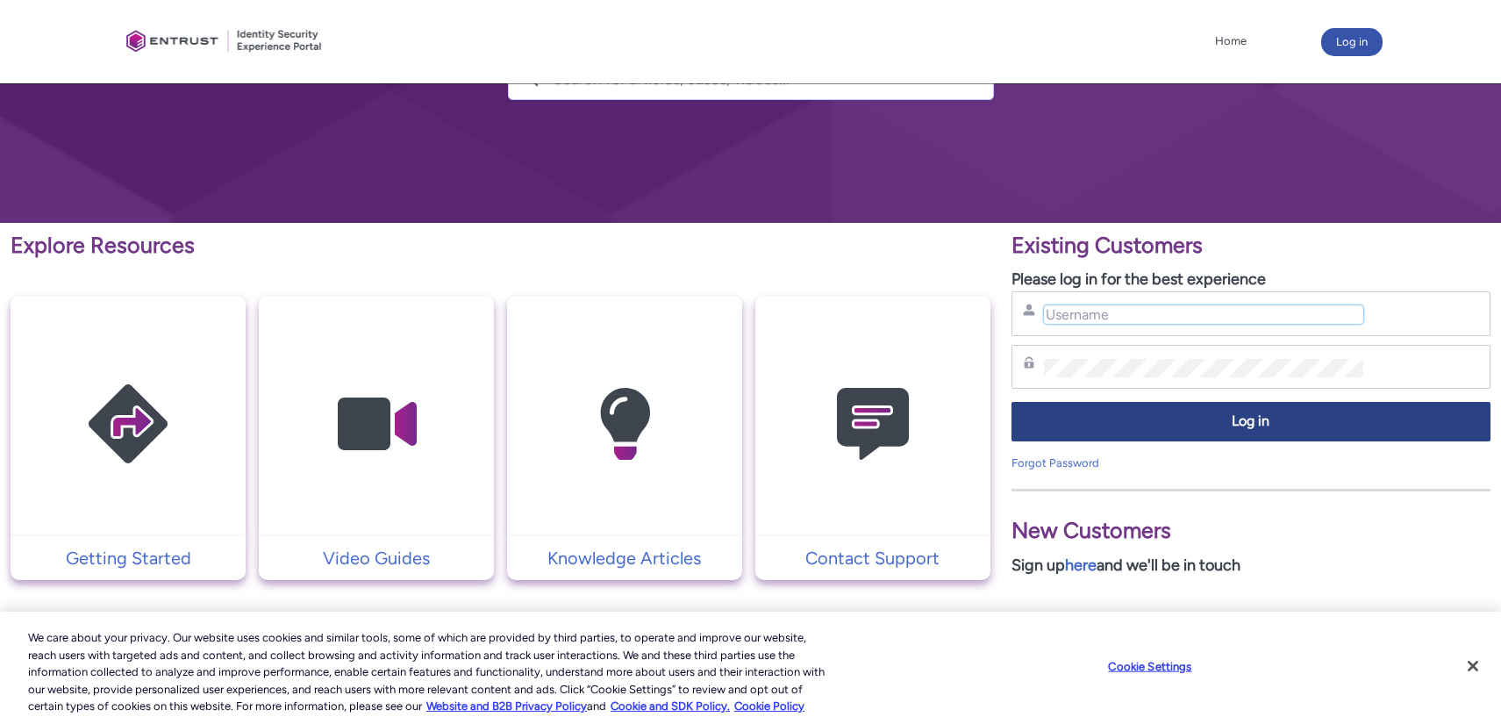
type input "vmaksimovski@ramp.com"
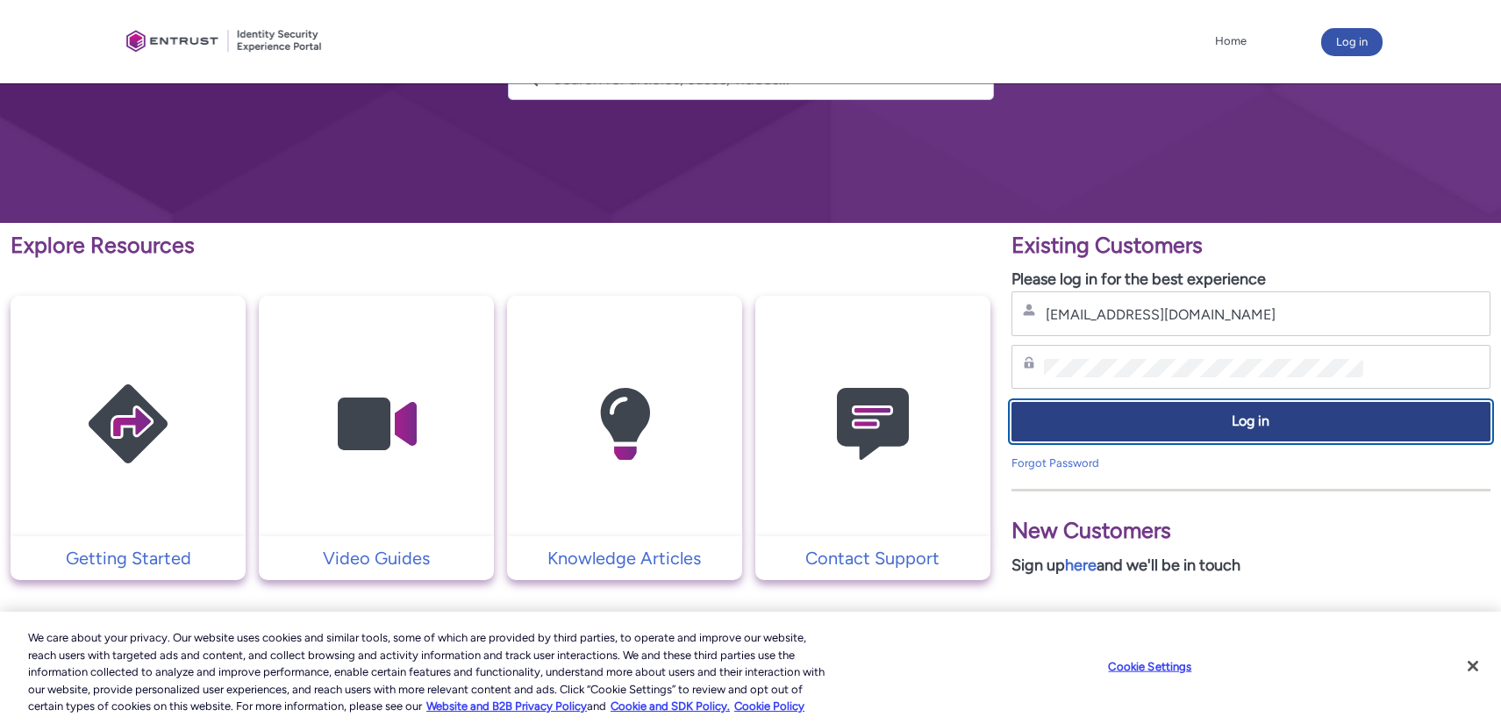
click at [1154, 428] on span "Log in" at bounding box center [1251, 421] width 456 height 20
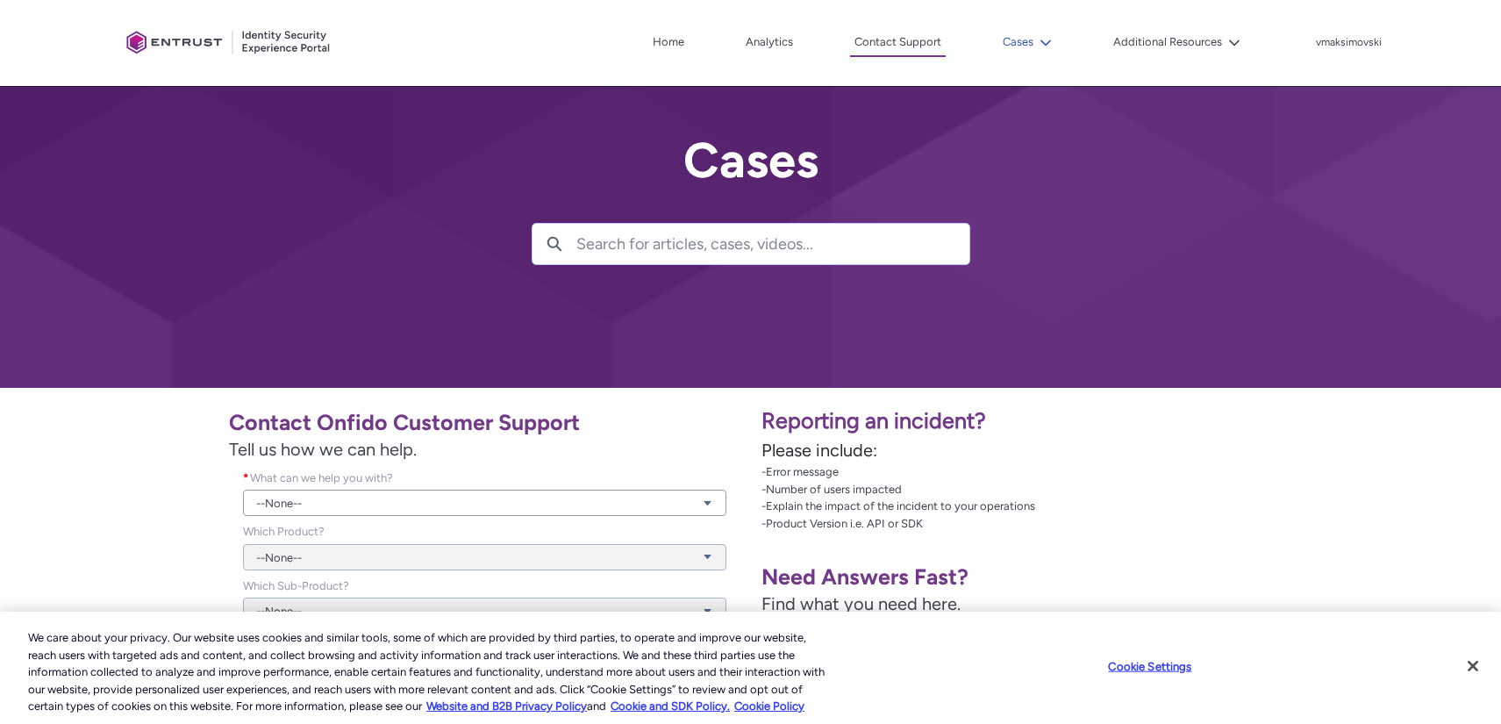
click at [1049, 46] on icon at bounding box center [1045, 43] width 12 height 12
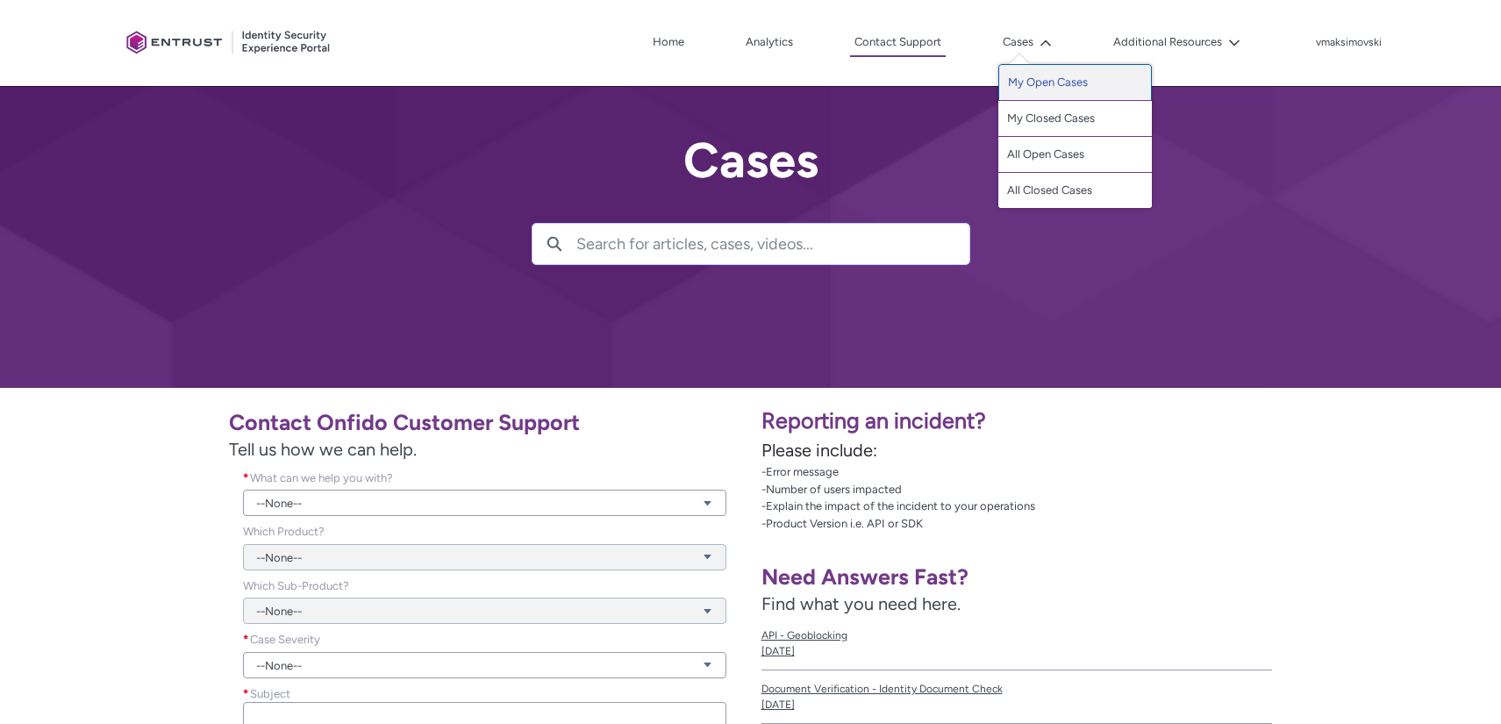
click at [1069, 71] on link "My Open Cases" at bounding box center [1074, 82] width 153 height 37
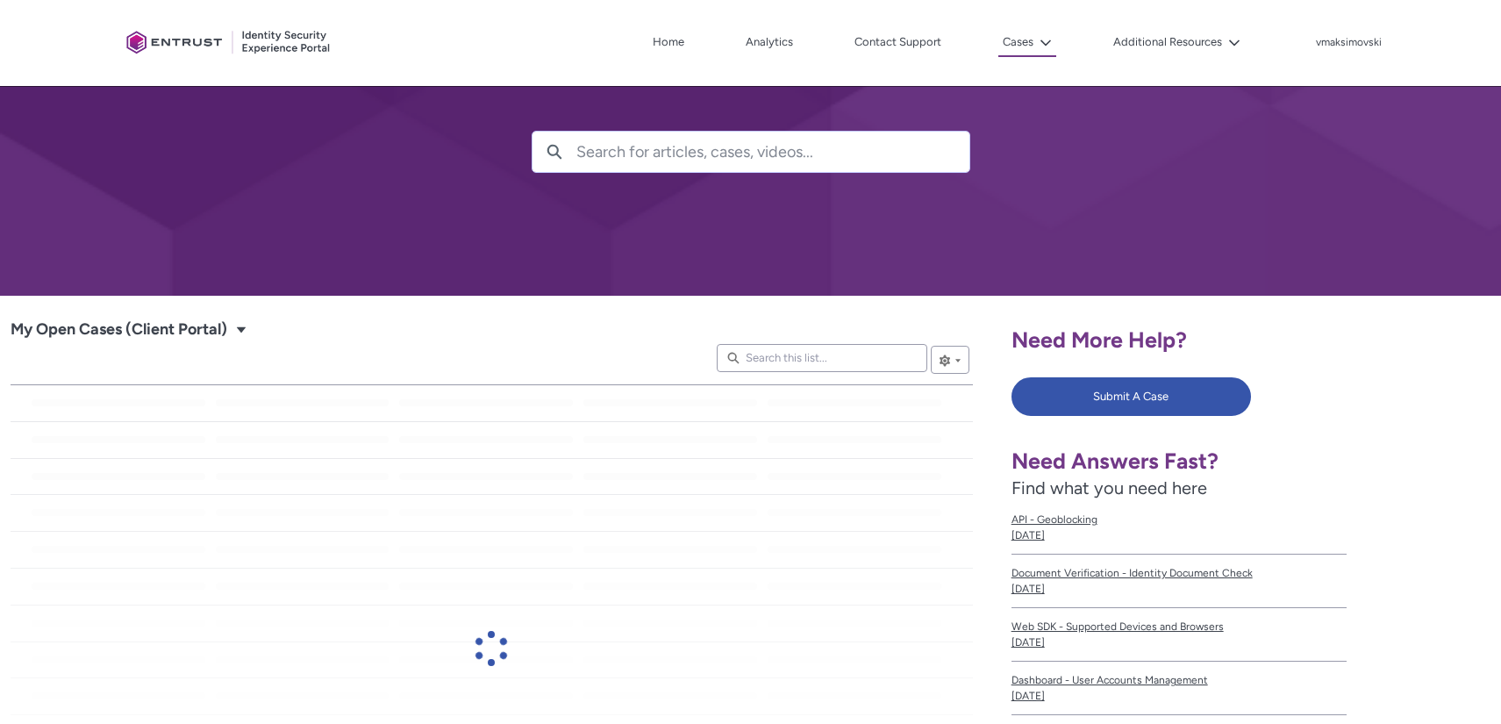
scroll to position [308, 0]
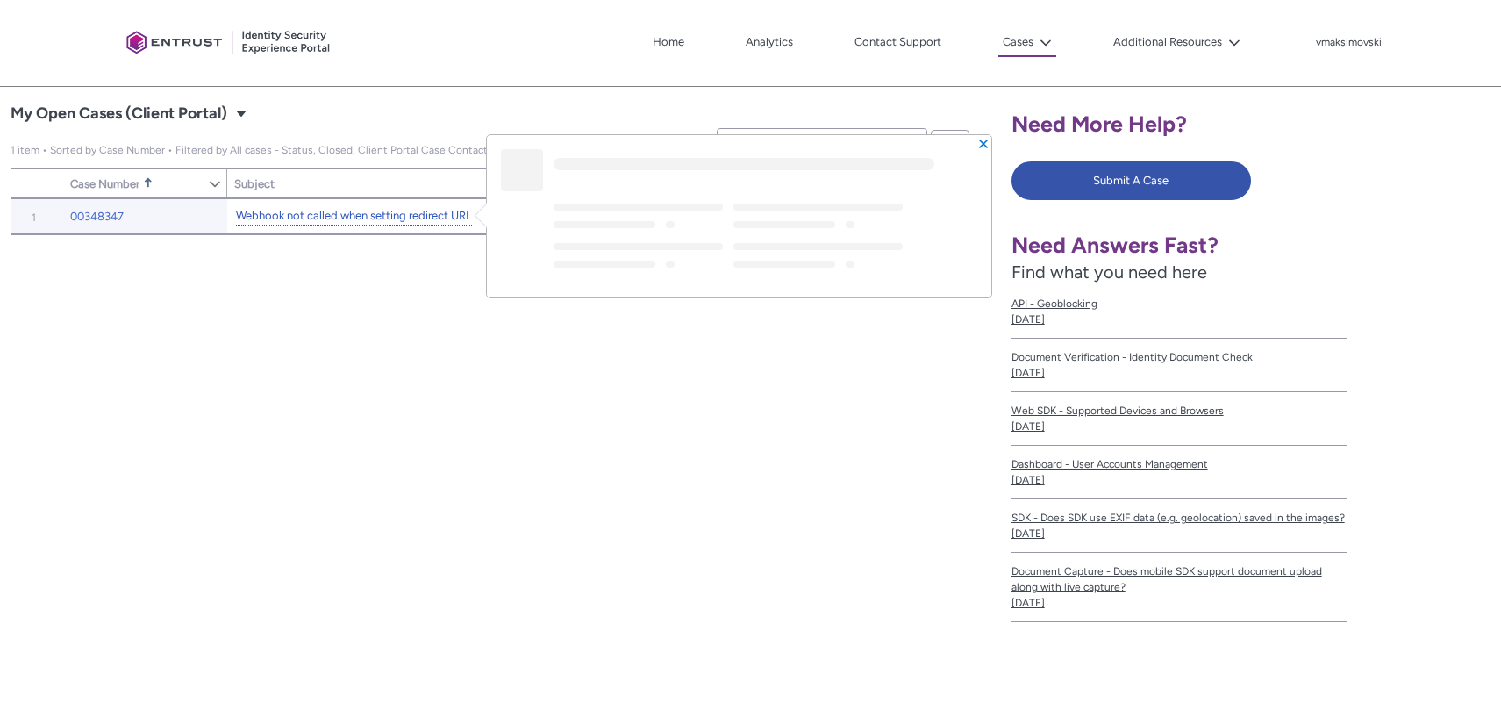
click at [321, 212] on link "Webhook not called when setting redirect URL" at bounding box center [354, 216] width 236 height 18
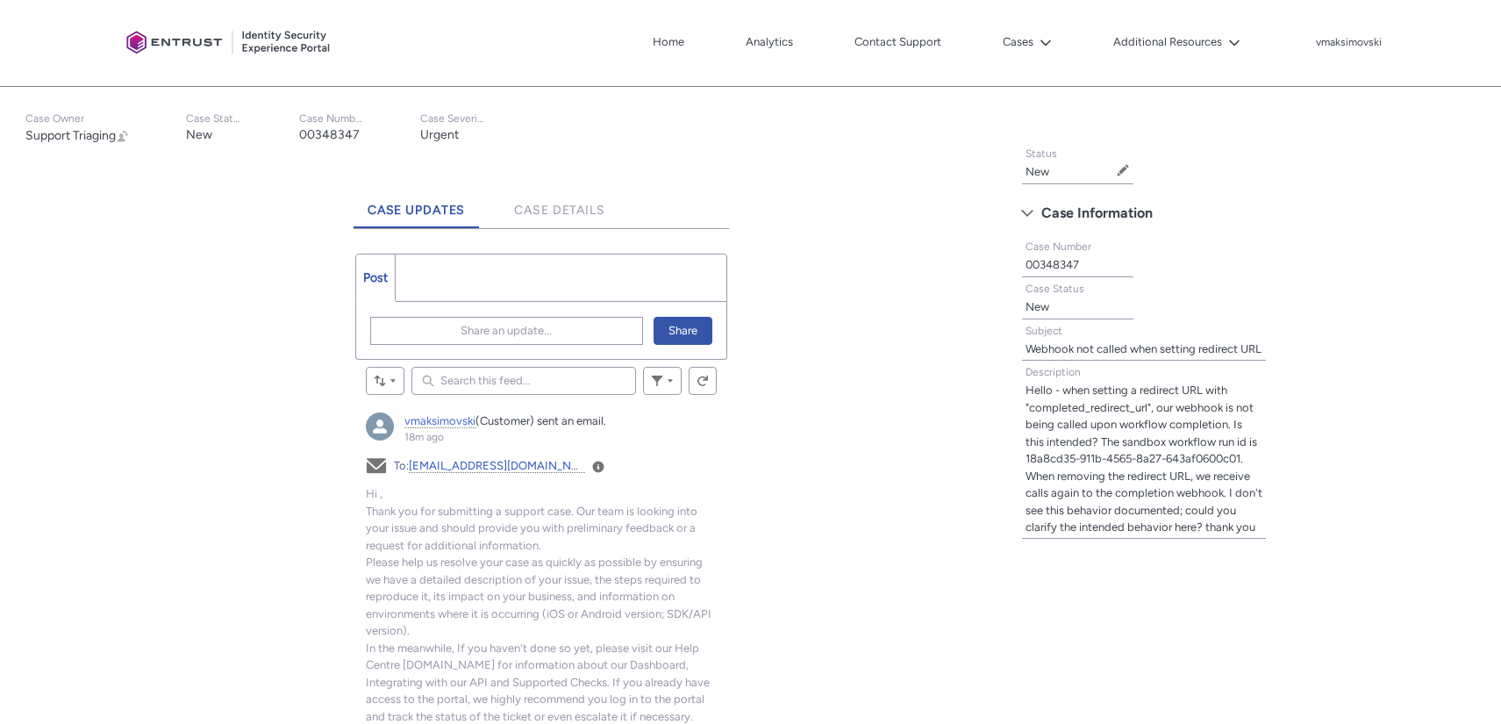
scroll to position [263, 0]
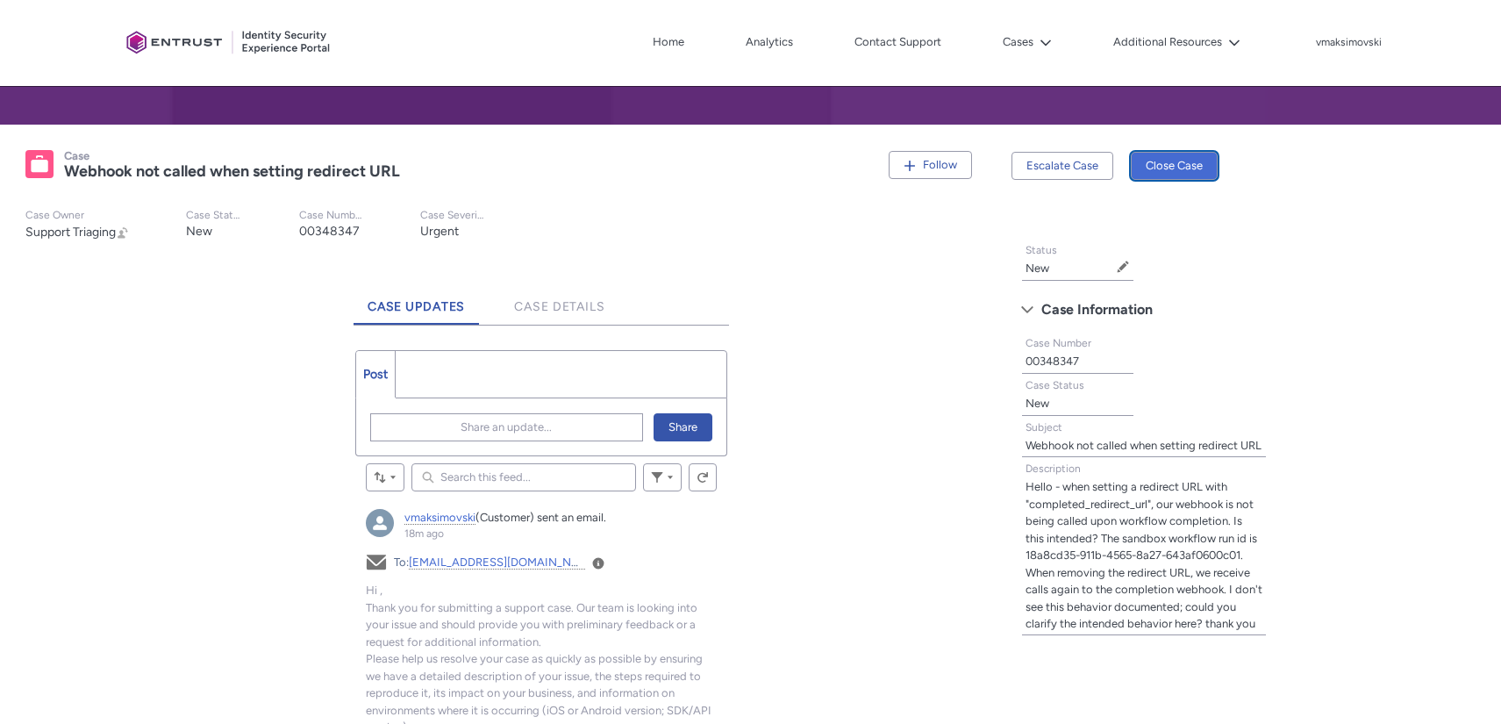
click at [1166, 159] on button "Close Case" at bounding box center [1174, 166] width 87 height 28
